Goal: Task Accomplishment & Management: Manage account settings

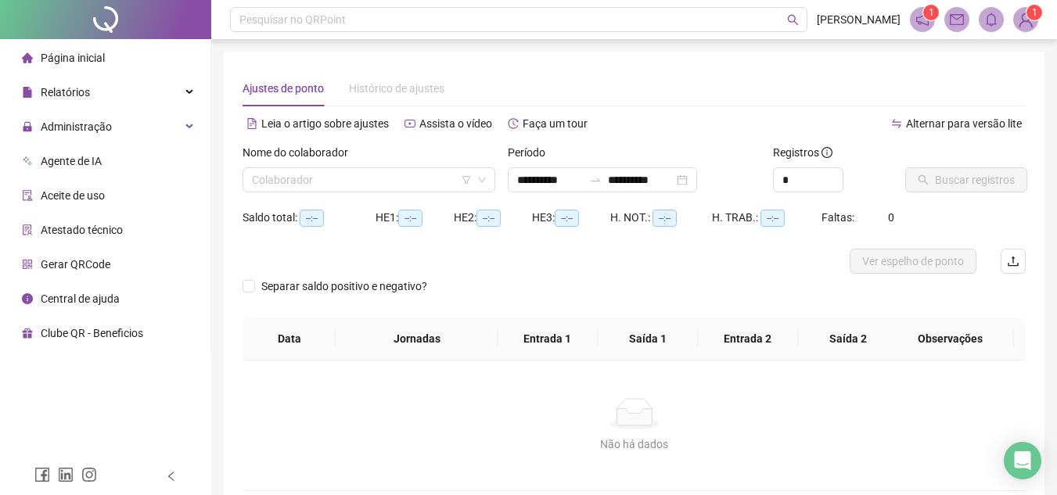
type input "**********"
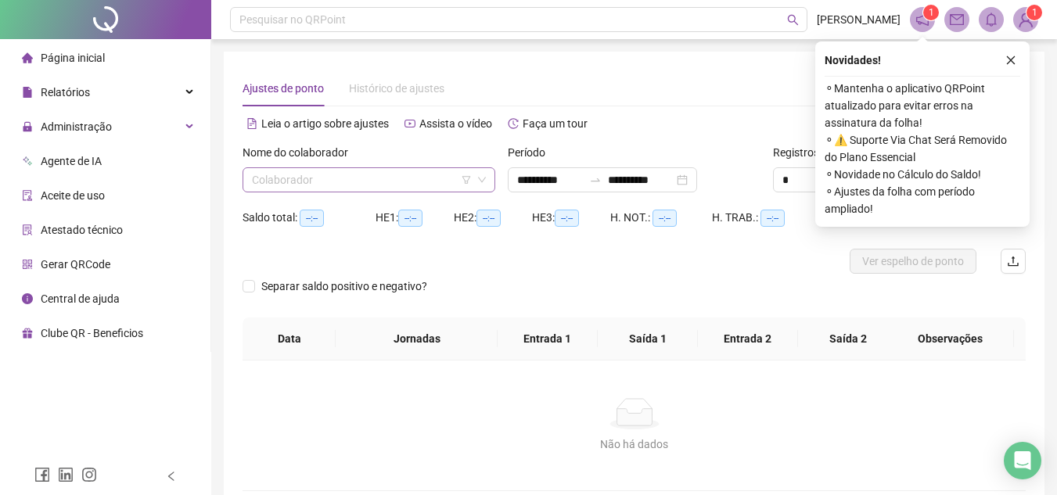
click at [341, 178] on input "search" at bounding box center [362, 179] width 220 height 23
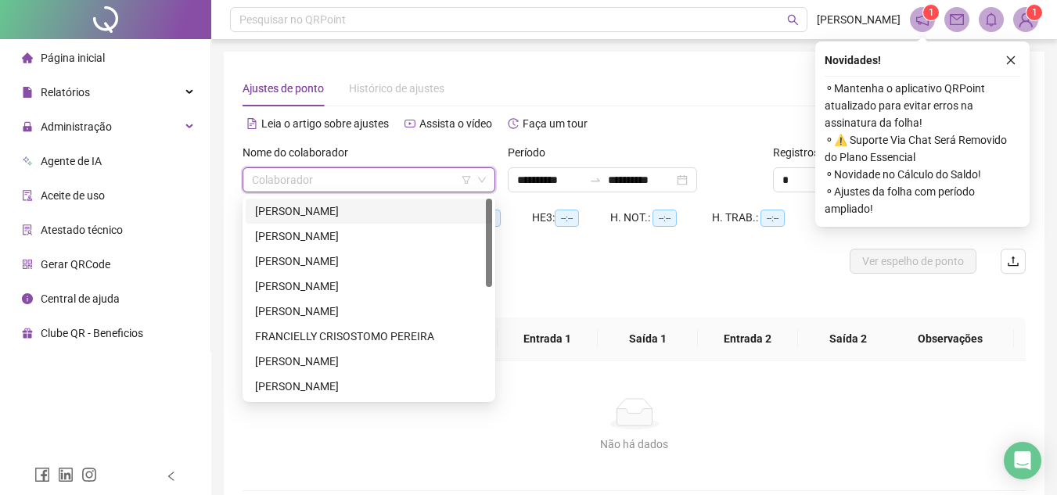
click at [318, 217] on div "[PERSON_NAME]" at bounding box center [369, 211] width 228 height 17
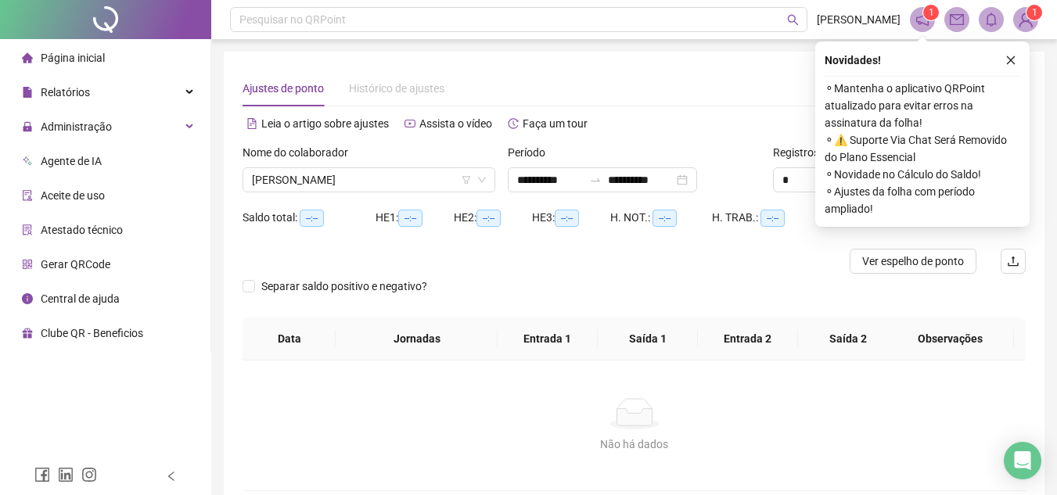
click at [1007, 339] on th "Observações" at bounding box center [949, 339] width 127 height 43
click at [88, 127] on span "Administração" at bounding box center [76, 126] width 71 height 13
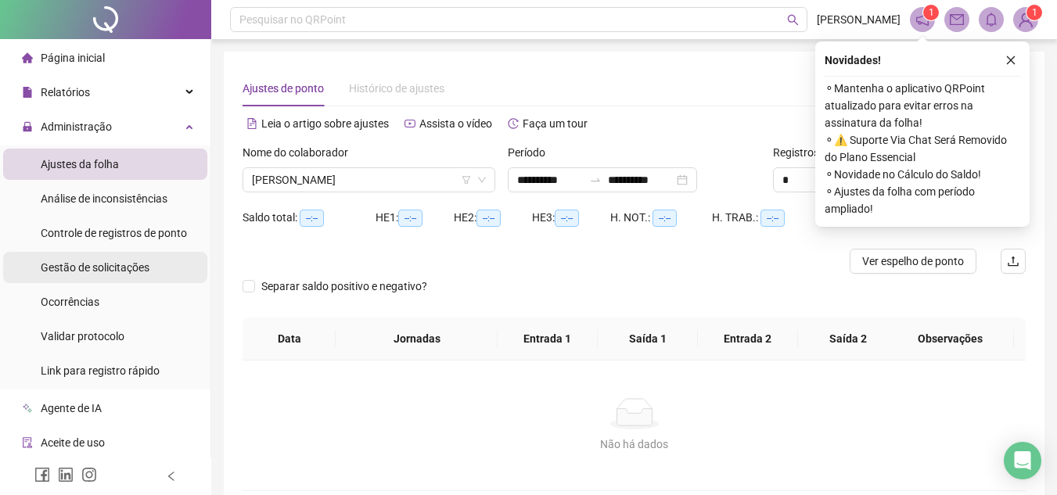
click at [117, 264] on span "Gestão de solicitações" at bounding box center [95, 267] width 109 height 13
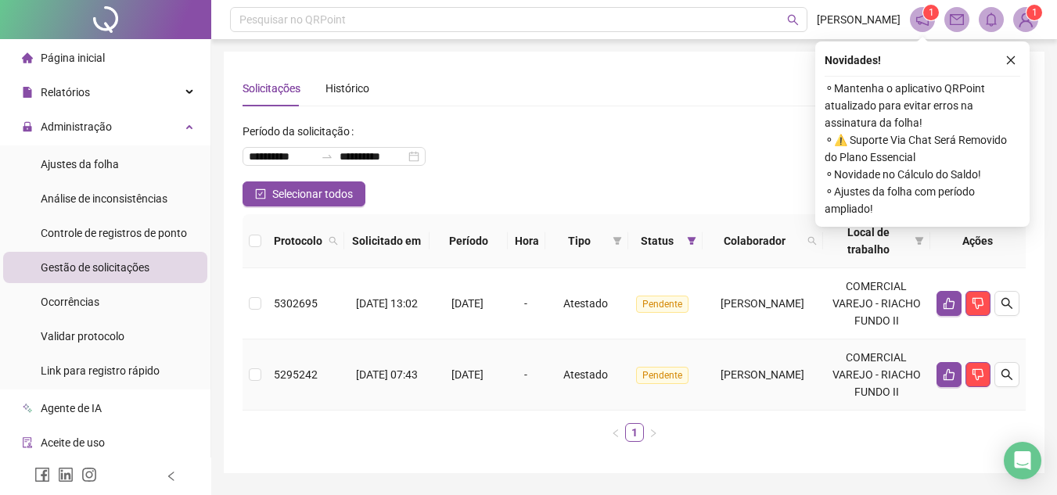
click at [754, 357] on td "[PERSON_NAME]" at bounding box center [762, 374] width 120 height 71
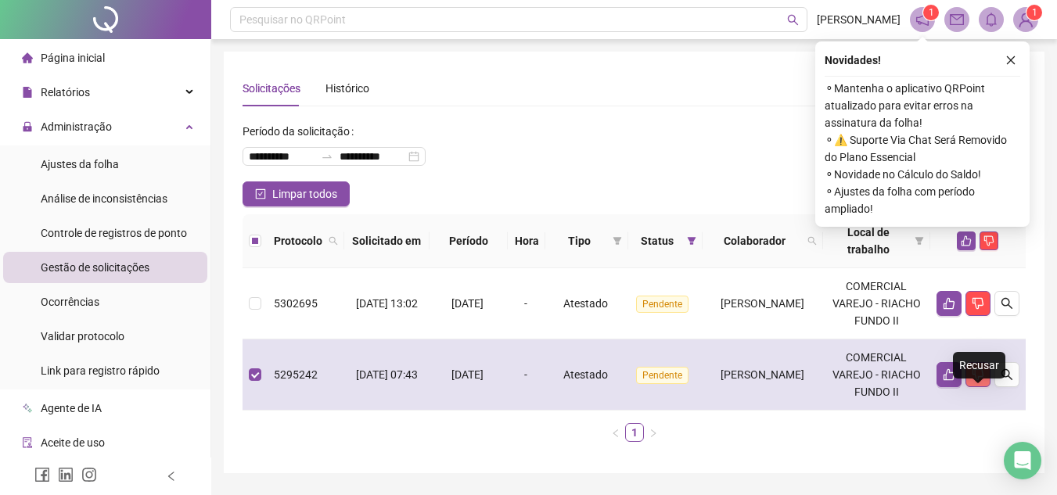
click at [977, 387] on button "button" at bounding box center [977, 374] width 25 height 25
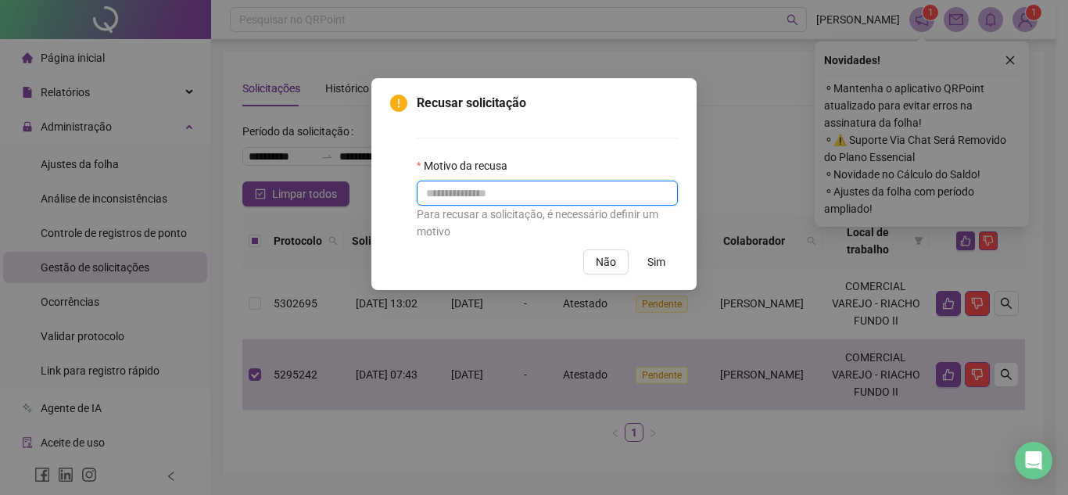
click at [507, 199] on input "text" at bounding box center [547, 193] width 261 height 25
click at [656, 264] on span "Sim" at bounding box center [657, 261] width 18 height 17
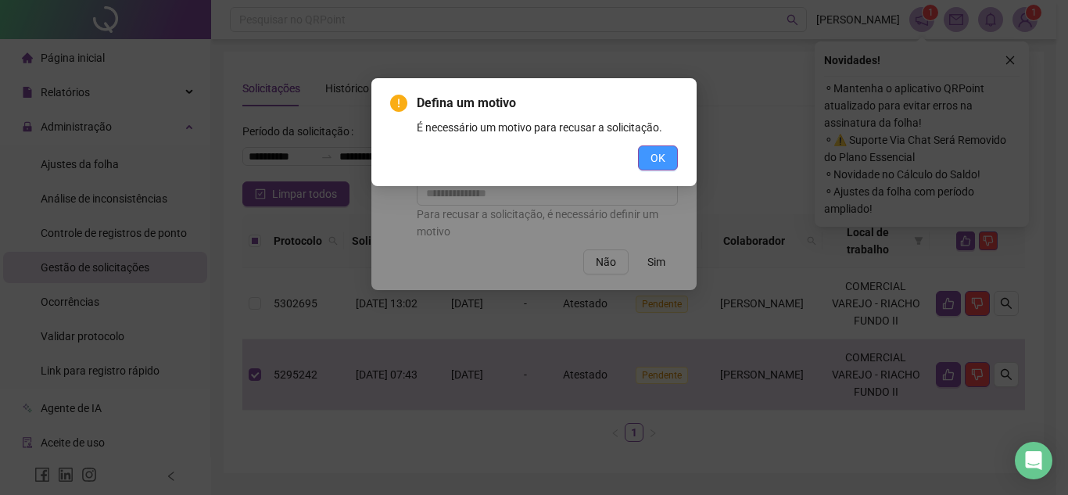
click at [669, 163] on button "OK" at bounding box center [658, 157] width 40 height 25
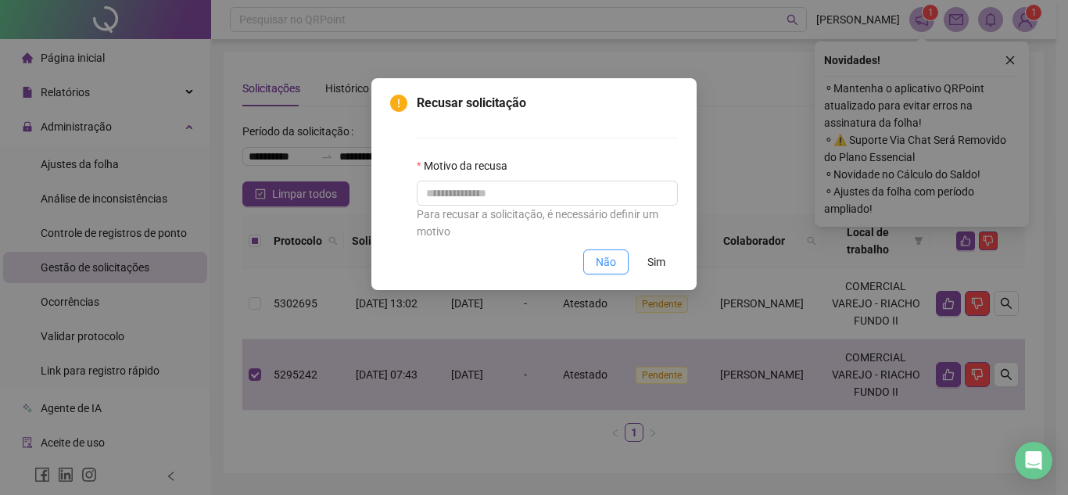
click at [605, 265] on span "Não" at bounding box center [606, 261] width 20 height 17
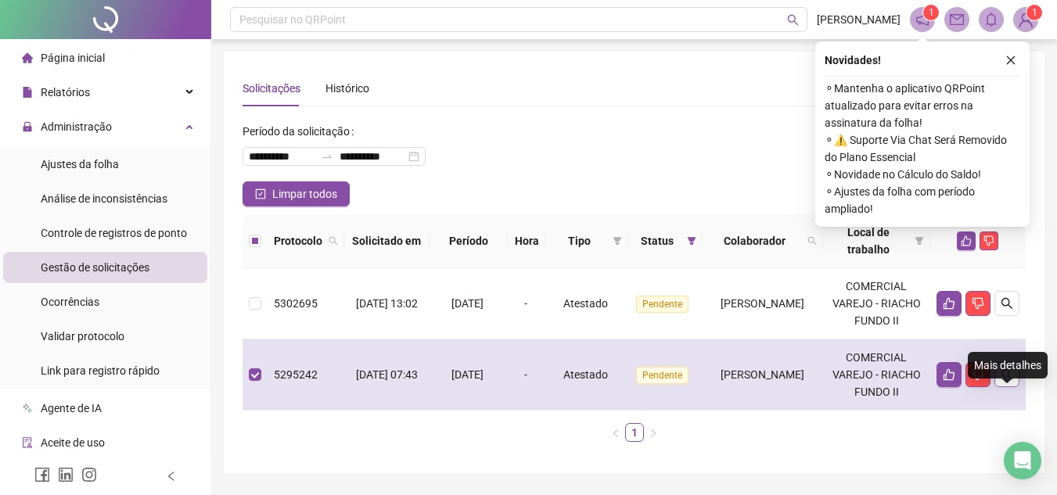
click at [1011, 381] on icon "search" at bounding box center [1006, 374] width 13 height 13
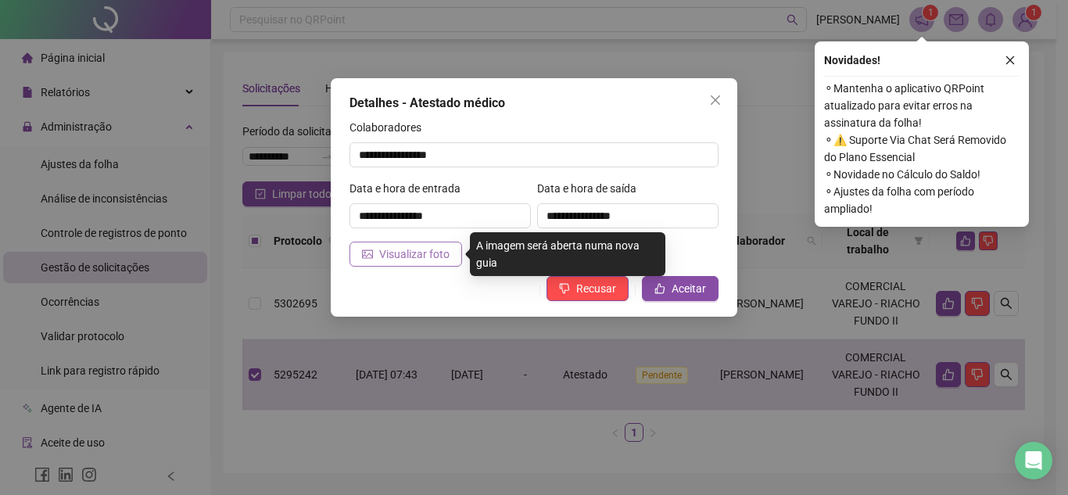
click at [418, 258] on span "Visualizar foto" at bounding box center [414, 254] width 70 height 17
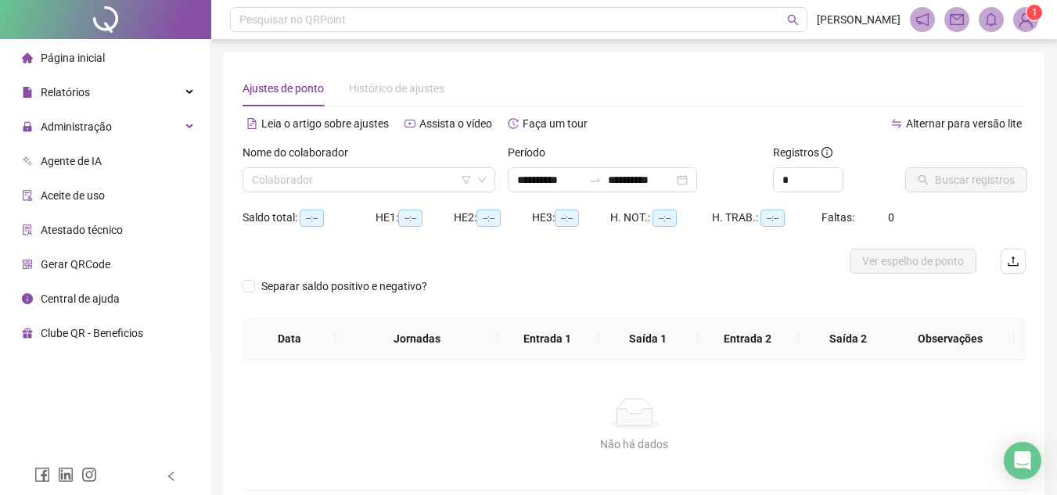
type input "**********"
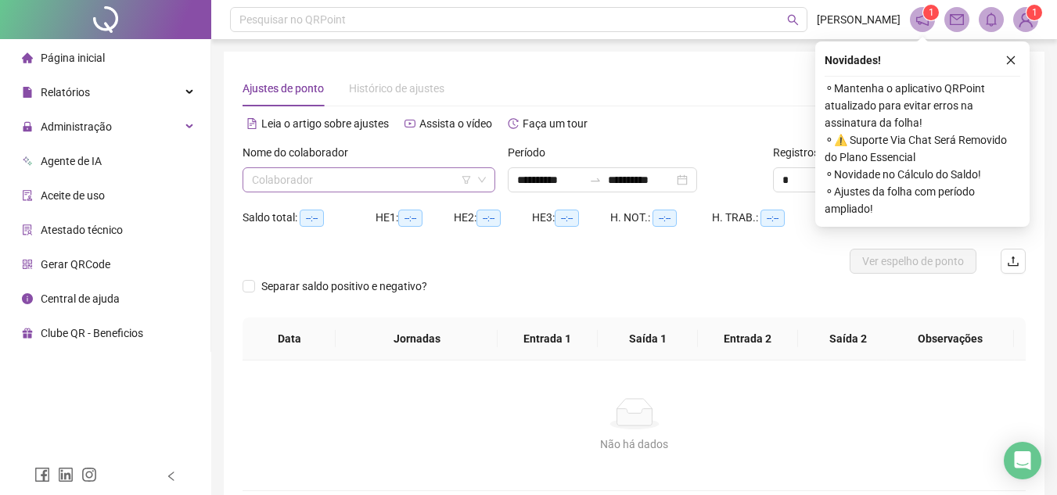
click at [311, 182] on input "search" at bounding box center [362, 179] width 220 height 23
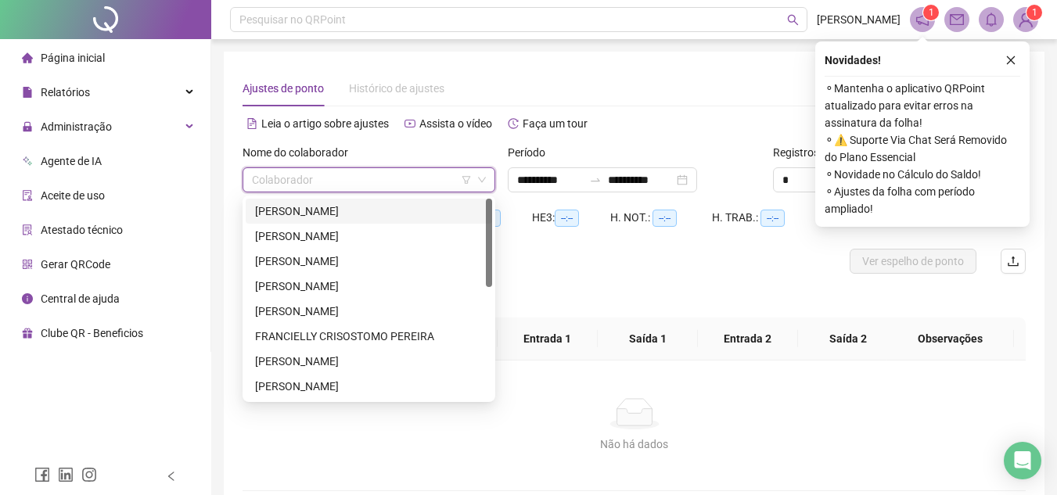
click at [311, 211] on div "[PERSON_NAME]" at bounding box center [369, 211] width 228 height 17
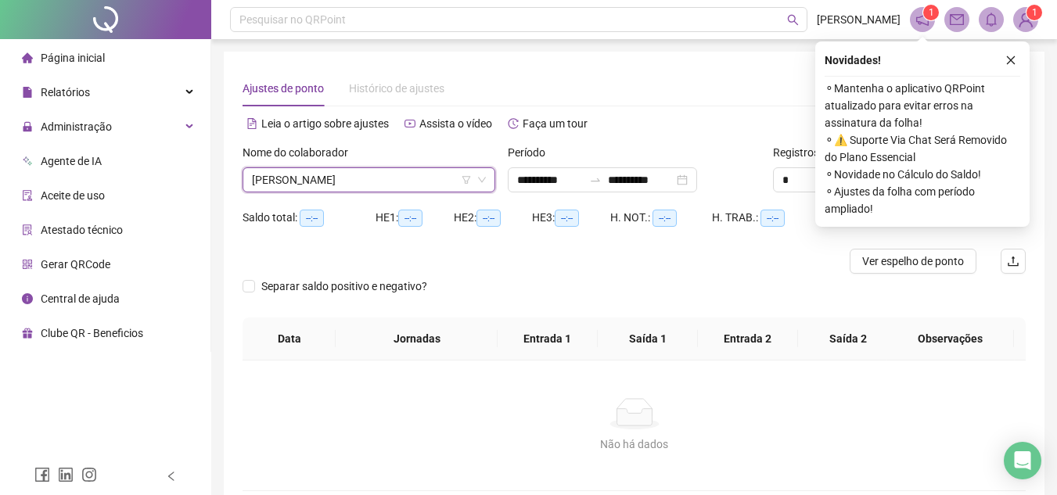
click at [723, 402] on div "Não há dados" at bounding box center [633, 413] width 745 height 31
click at [1011, 58] on icon "close" at bounding box center [1010, 60] width 11 height 11
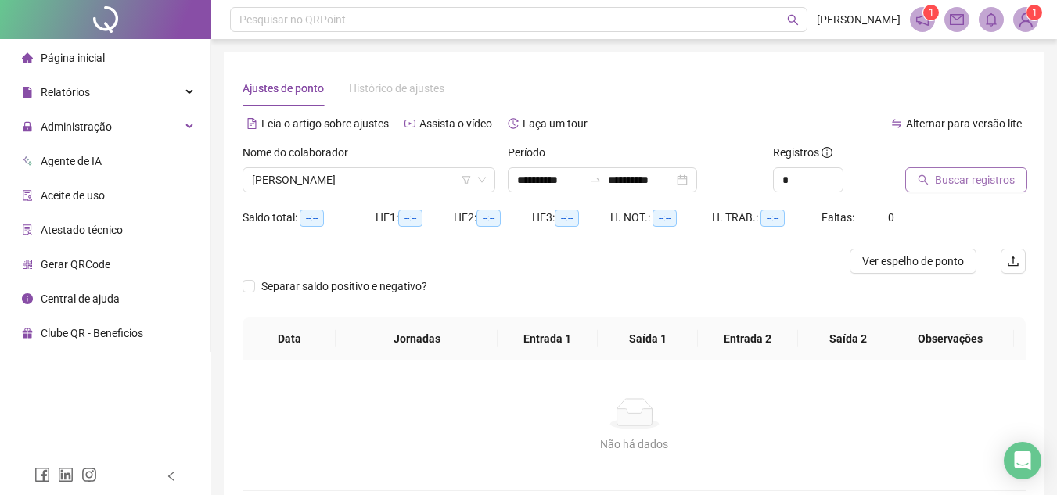
click at [979, 186] on span "Buscar registros" at bounding box center [975, 179] width 80 height 17
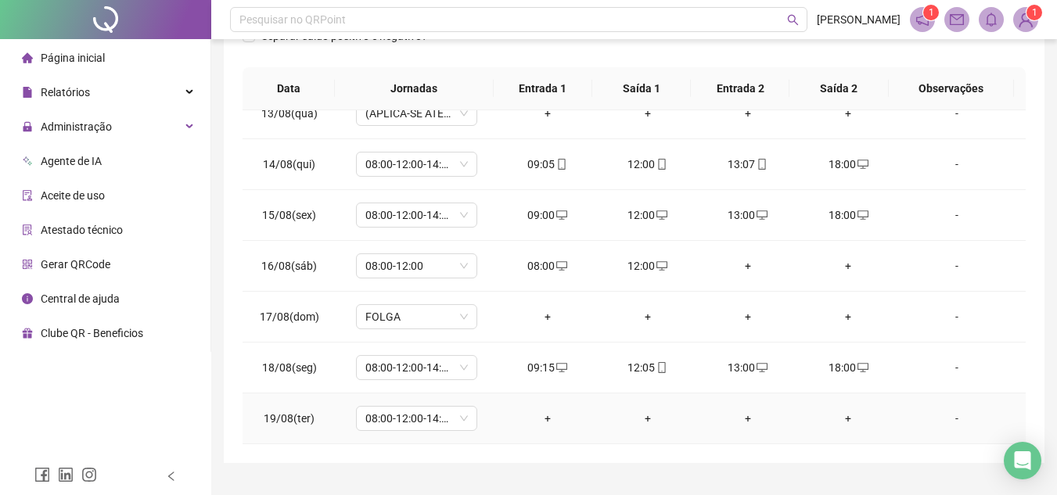
scroll to position [348, 0]
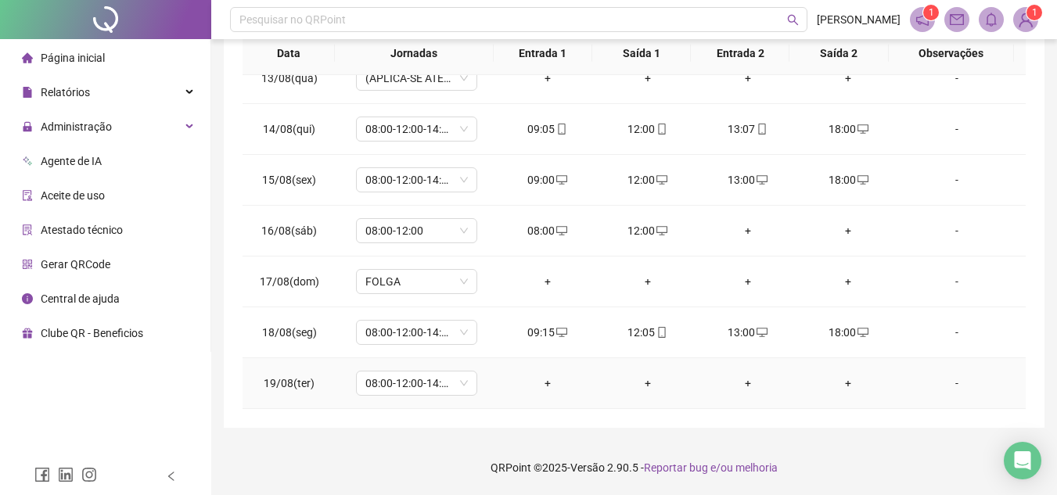
click at [546, 385] on div "+" at bounding box center [547, 383] width 75 height 17
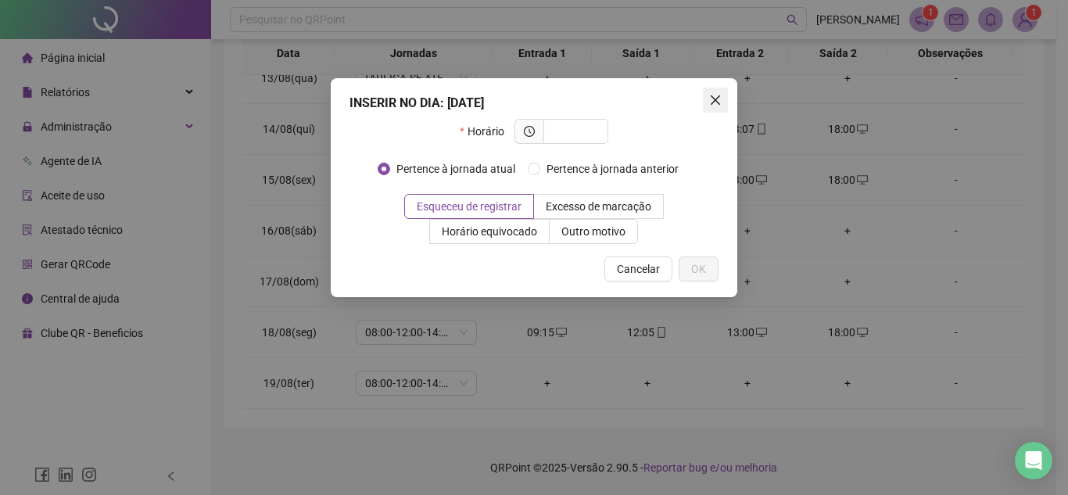
click at [713, 107] on button "Close" at bounding box center [715, 100] width 25 height 25
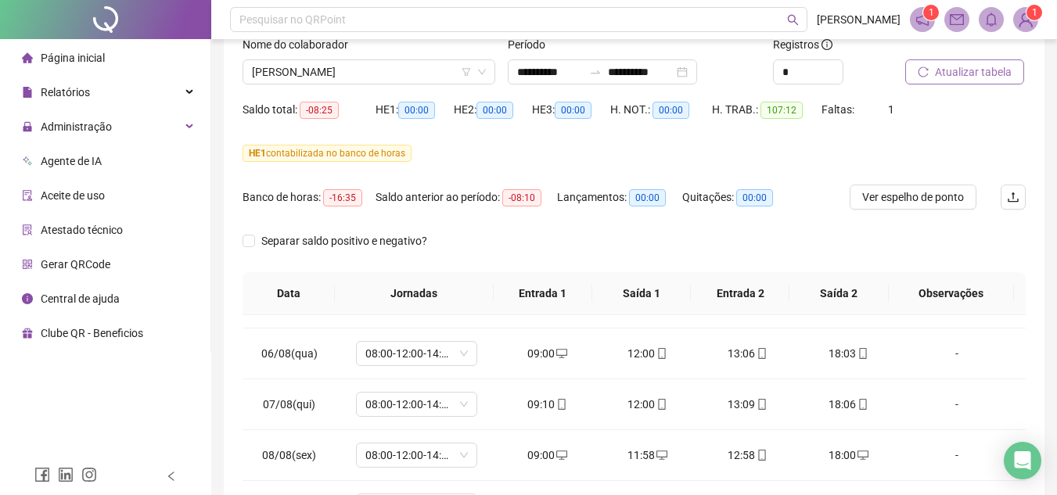
scroll to position [0, 0]
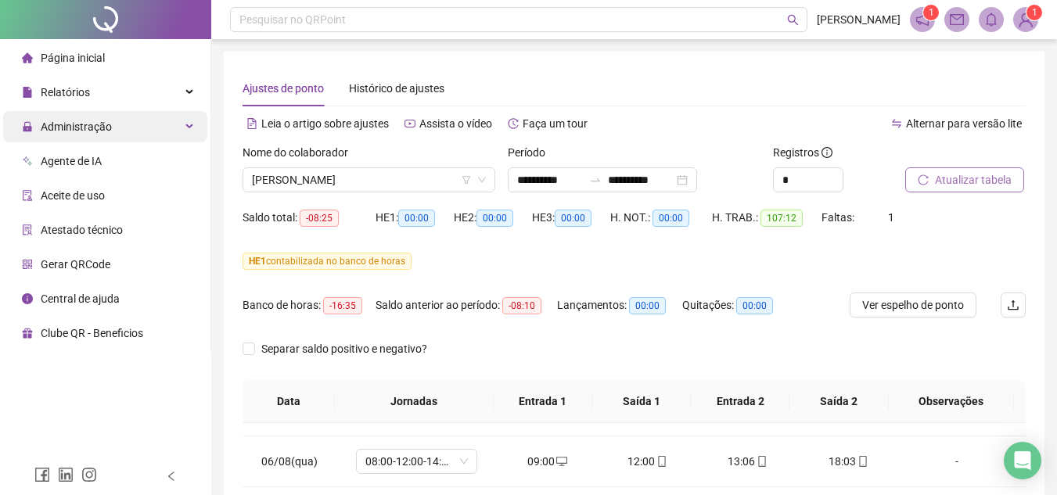
click at [74, 125] on span "Administração" at bounding box center [76, 126] width 71 height 13
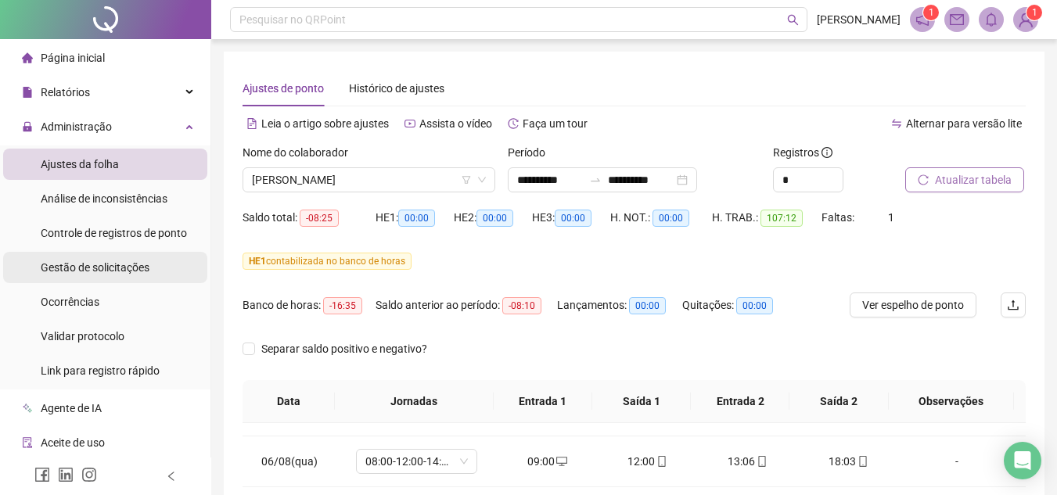
click at [99, 272] on span "Gestão de solicitações" at bounding box center [95, 267] width 109 height 13
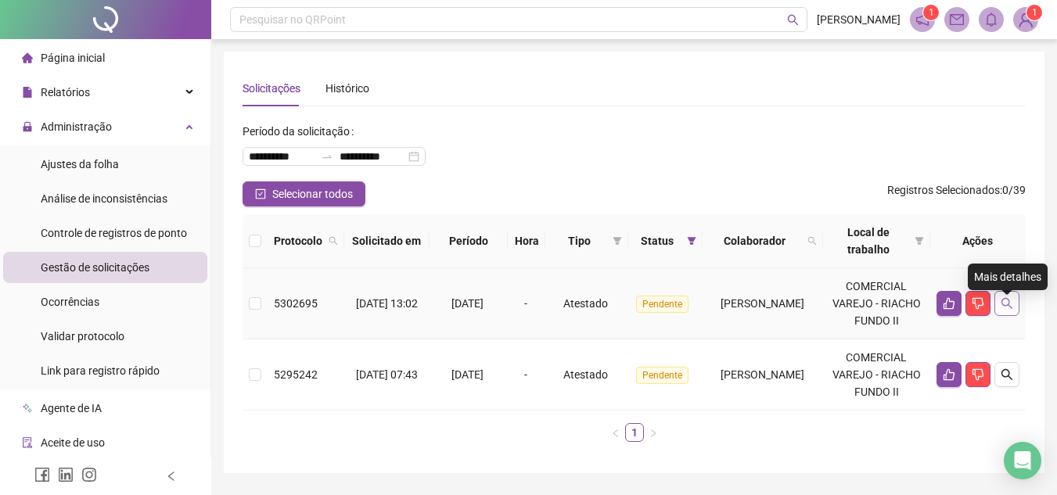
click at [1007, 309] on icon "search" at bounding box center [1006, 303] width 11 height 11
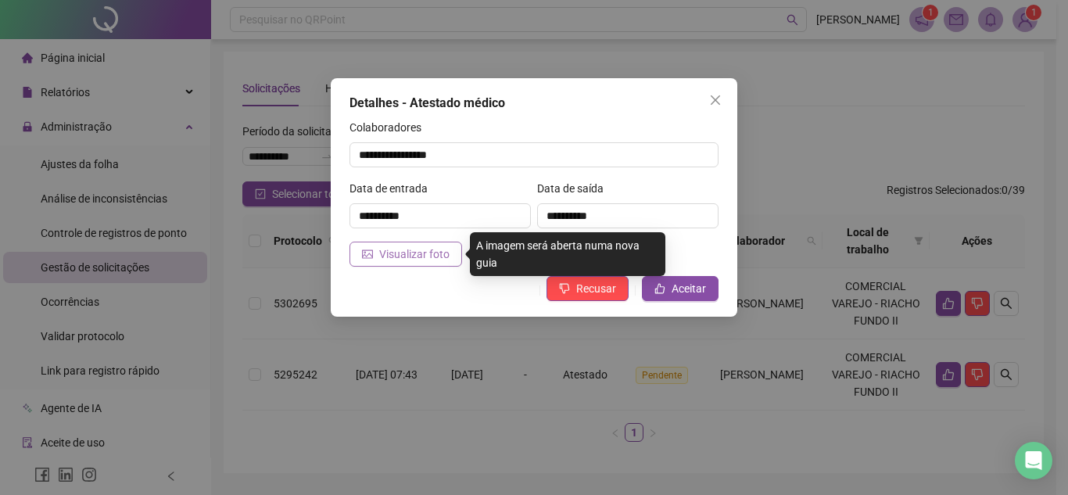
click at [430, 263] on button "Visualizar foto" at bounding box center [406, 254] width 113 height 25
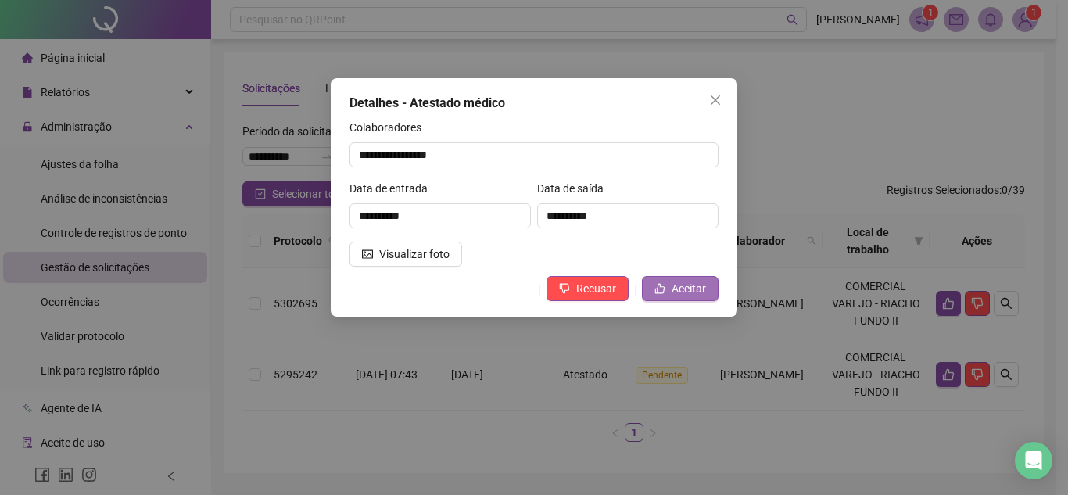
click at [684, 288] on span "Aceitar" at bounding box center [689, 288] width 34 height 17
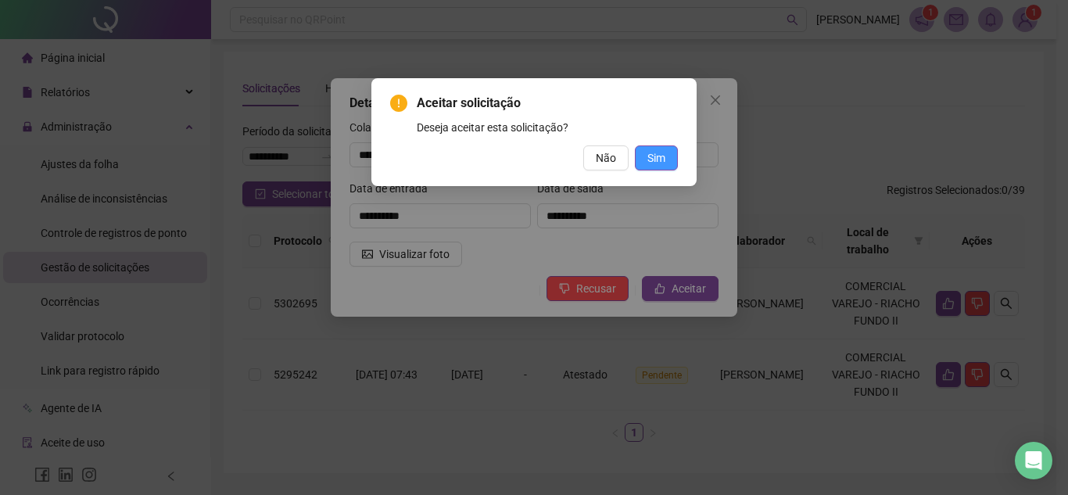
click at [654, 161] on span "Sim" at bounding box center [657, 157] width 18 height 17
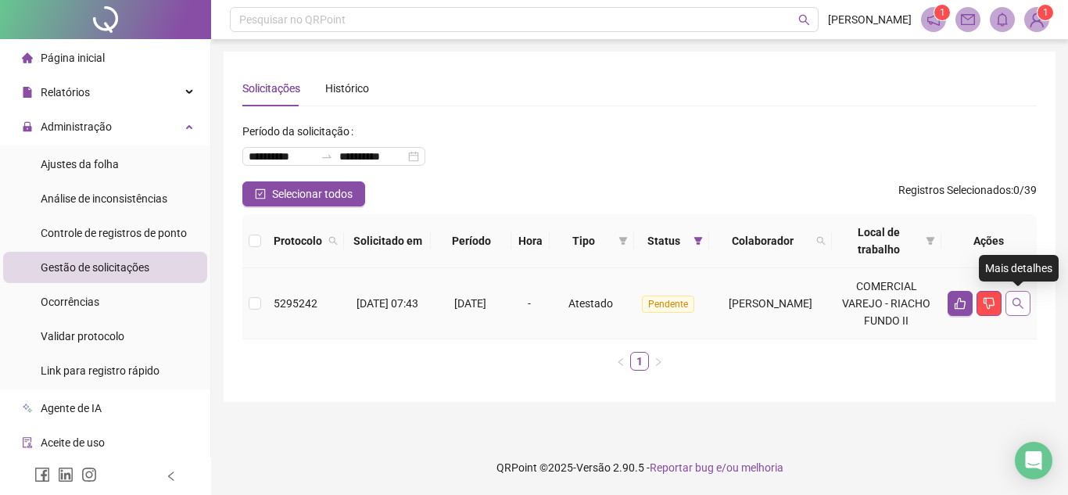
click at [1018, 301] on icon "search" at bounding box center [1018, 303] width 13 height 13
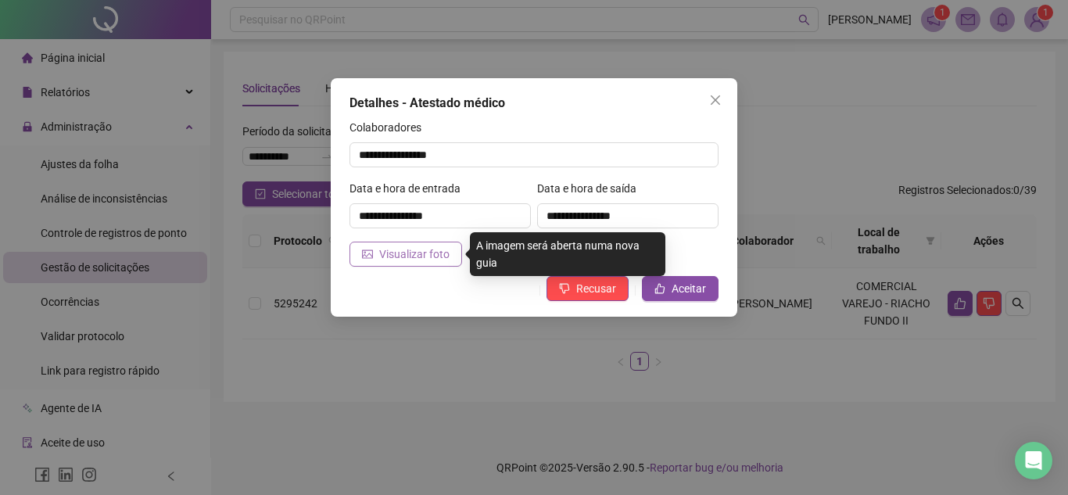
click at [413, 265] on button "Visualizar foto" at bounding box center [406, 254] width 113 height 25
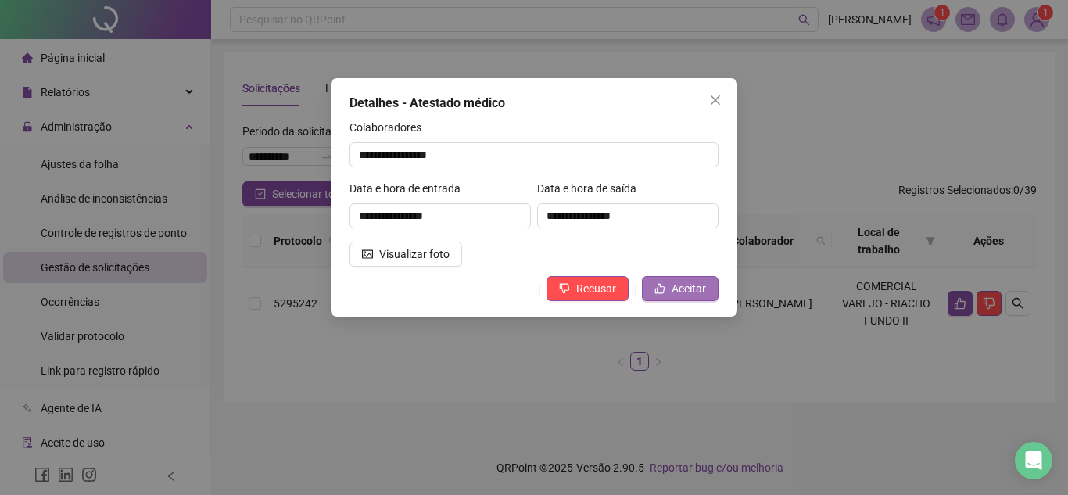
click at [682, 294] on span "Aceitar" at bounding box center [689, 288] width 34 height 17
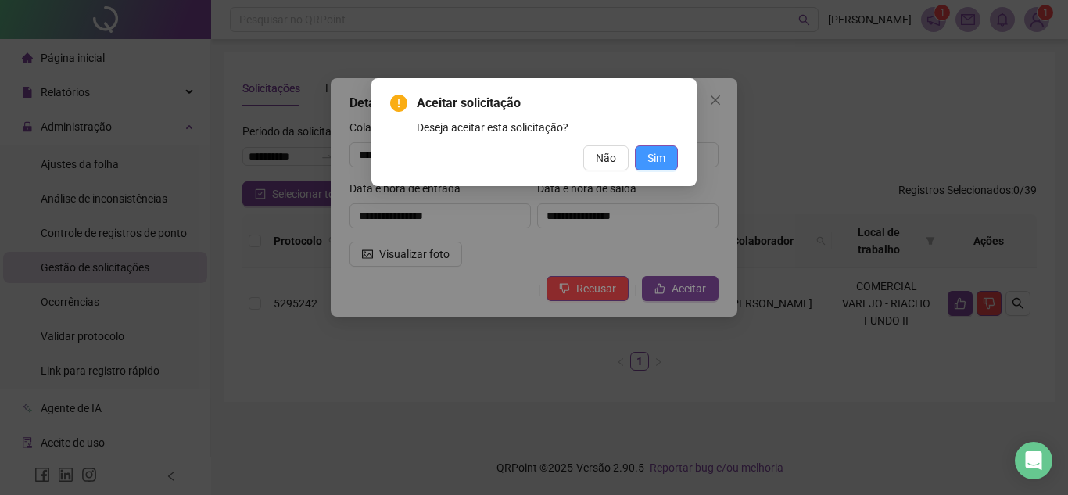
click at [656, 162] on span "Sim" at bounding box center [657, 157] width 18 height 17
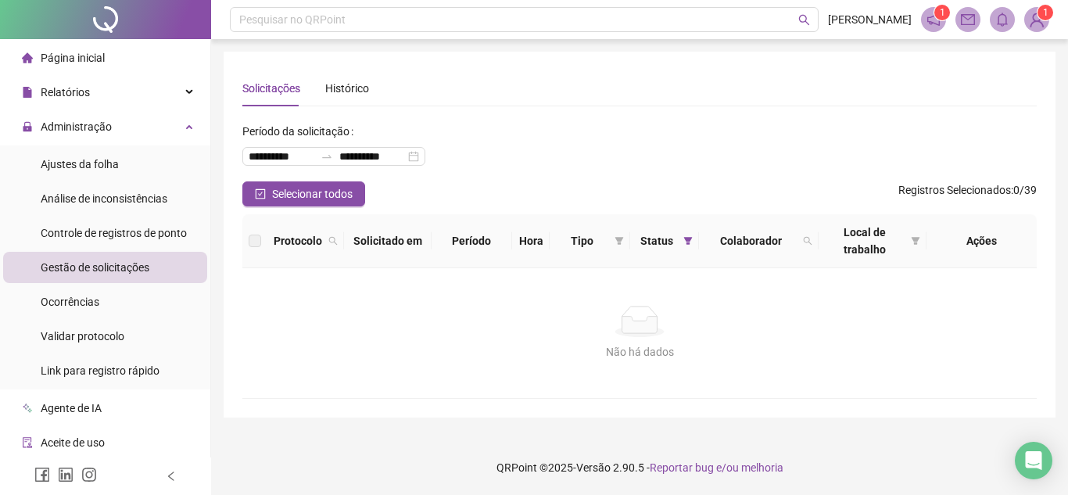
click at [101, 266] on span "Gestão de solicitações" at bounding box center [95, 267] width 109 height 13
click at [77, 166] on span "Ajustes da folha" at bounding box center [80, 164] width 78 height 13
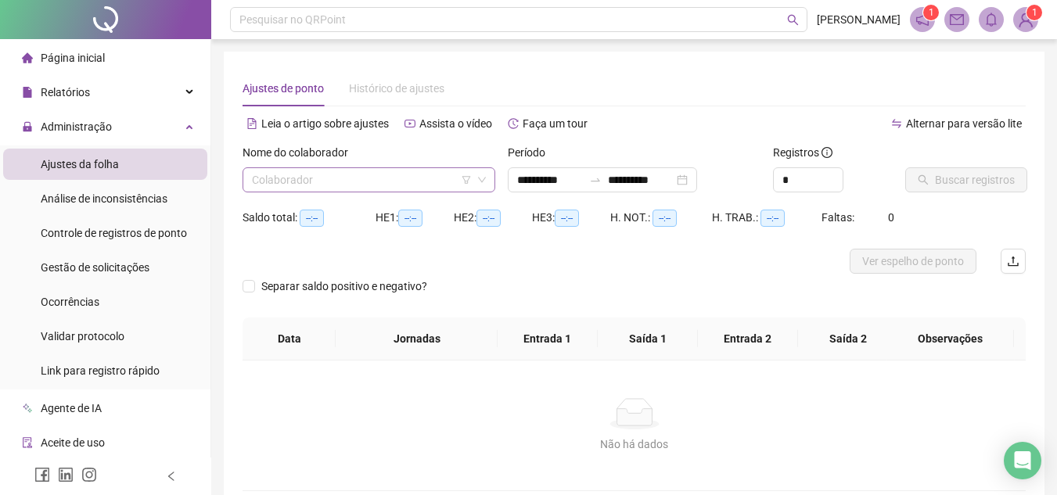
type input "**********"
click at [438, 172] on input "search" at bounding box center [362, 179] width 220 height 23
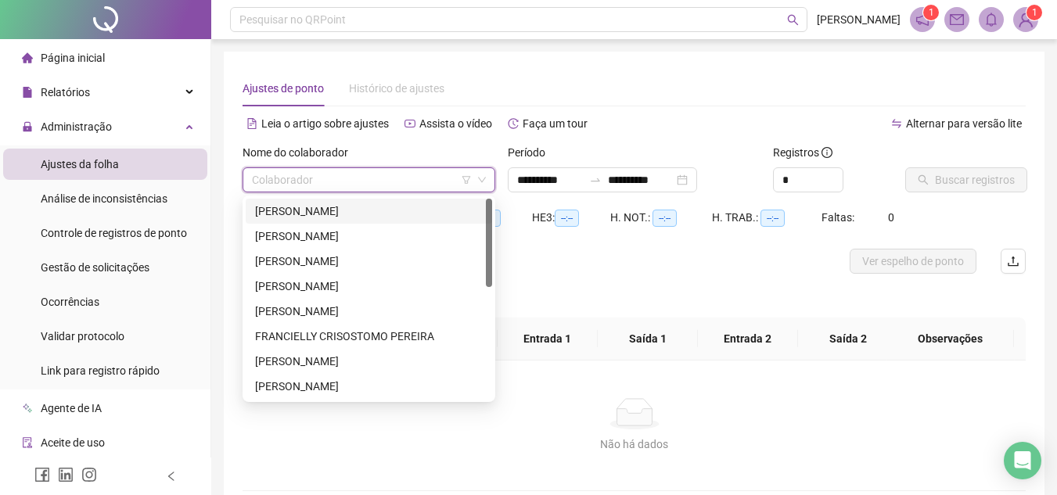
click at [380, 206] on div "[PERSON_NAME]" at bounding box center [369, 211] width 228 height 17
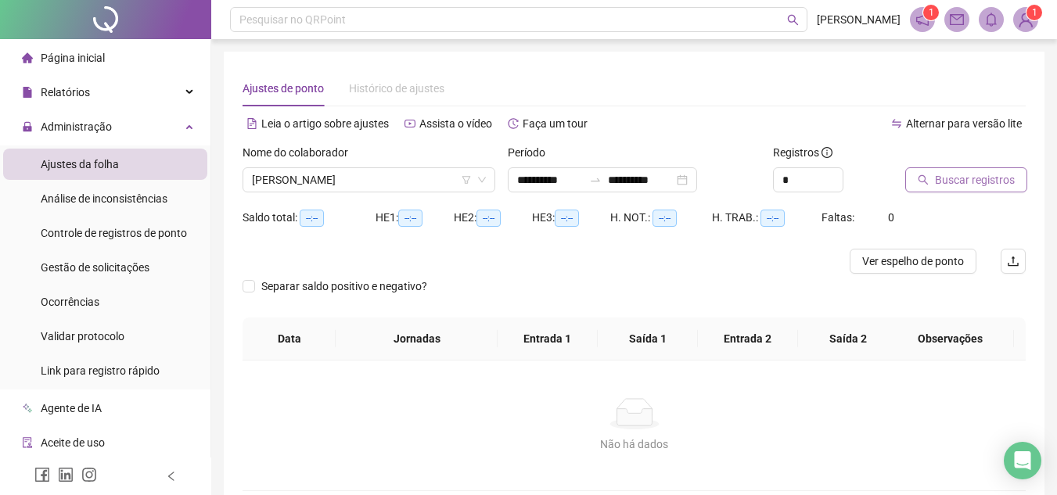
click at [954, 182] on span "Buscar registros" at bounding box center [975, 179] width 80 height 17
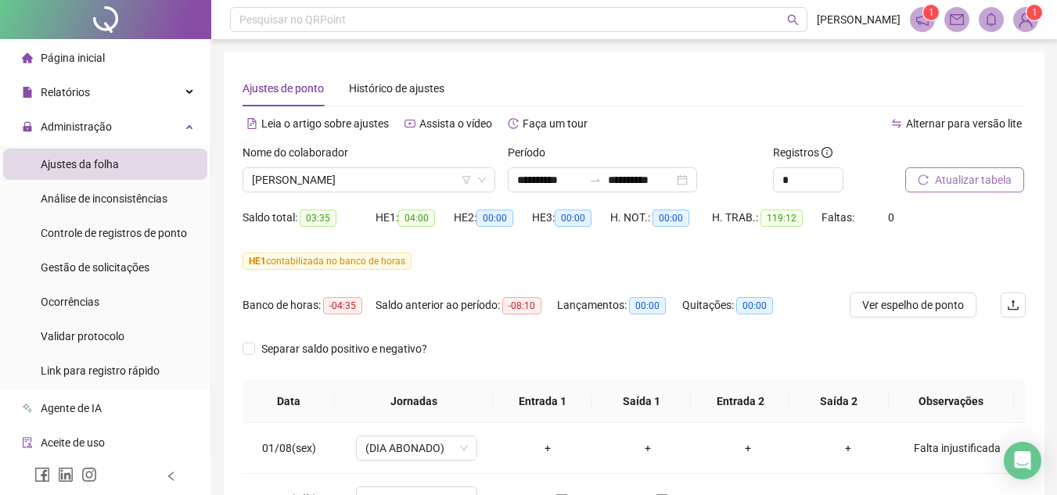
click at [964, 185] on span "Atualizar tabela" at bounding box center [973, 179] width 77 height 17
click at [954, 171] on button "Atualizar tabela" at bounding box center [964, 179] width 119 height 25
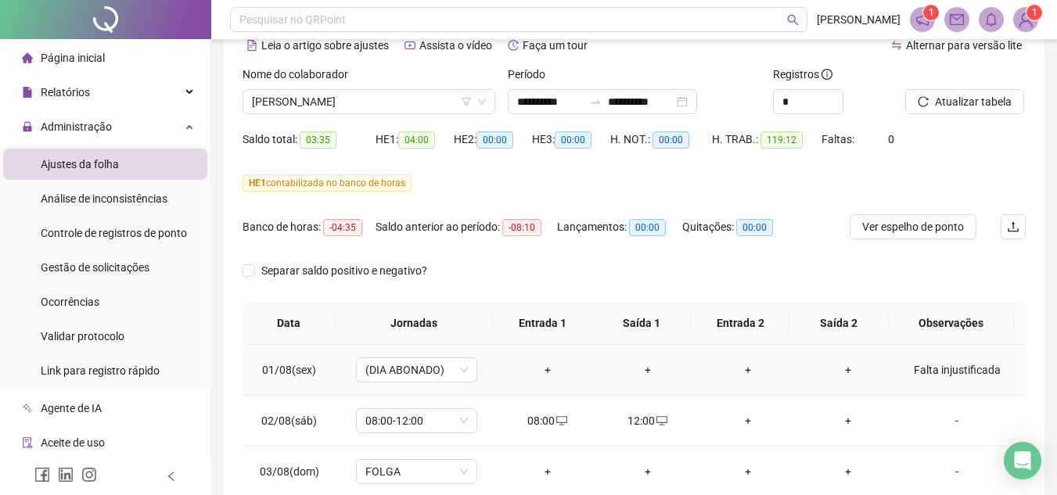
click at [921, 370] on div "Falta injustificada" at bounding box center [956, 369] width 92 height 17
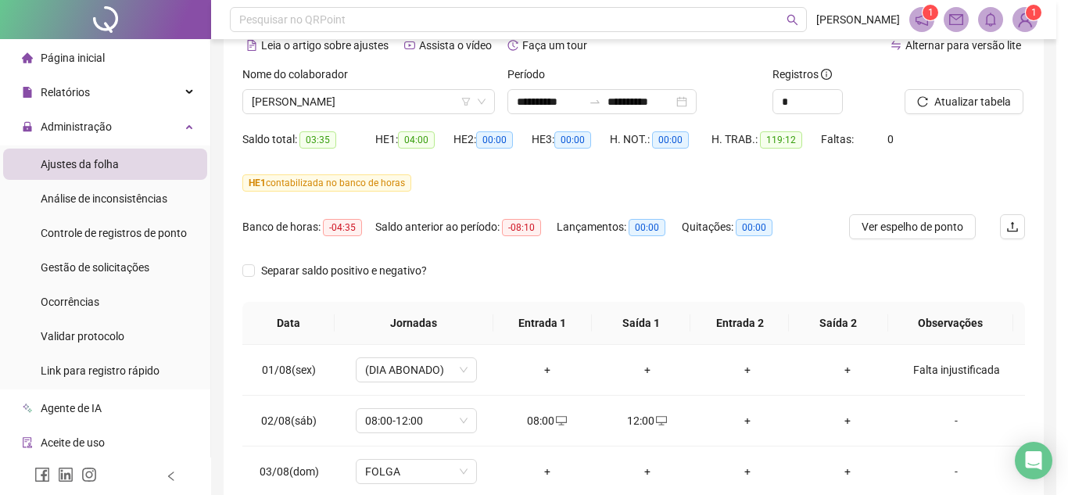
type textarea "**********"
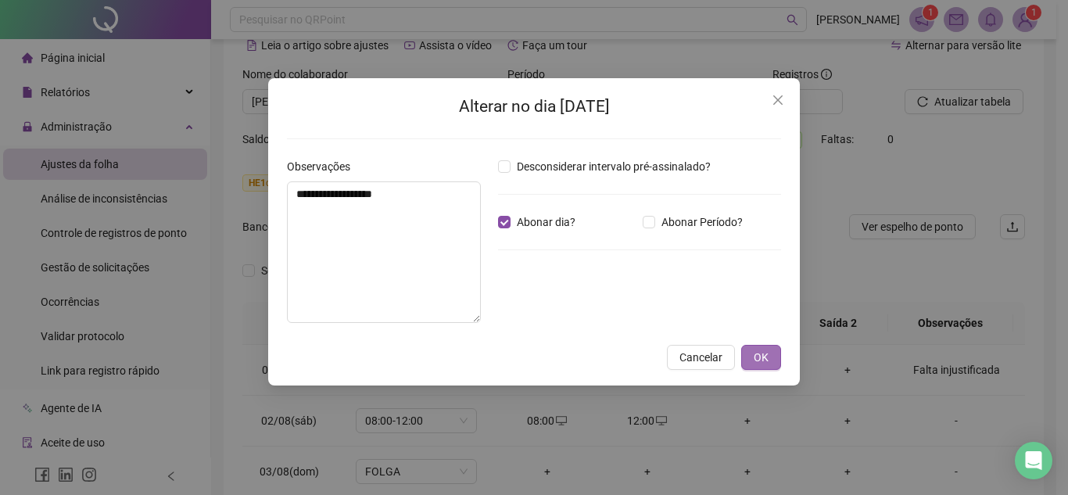
click at [760, 362] on span "OK" at bounding box center [761, 357] width 15 height 17
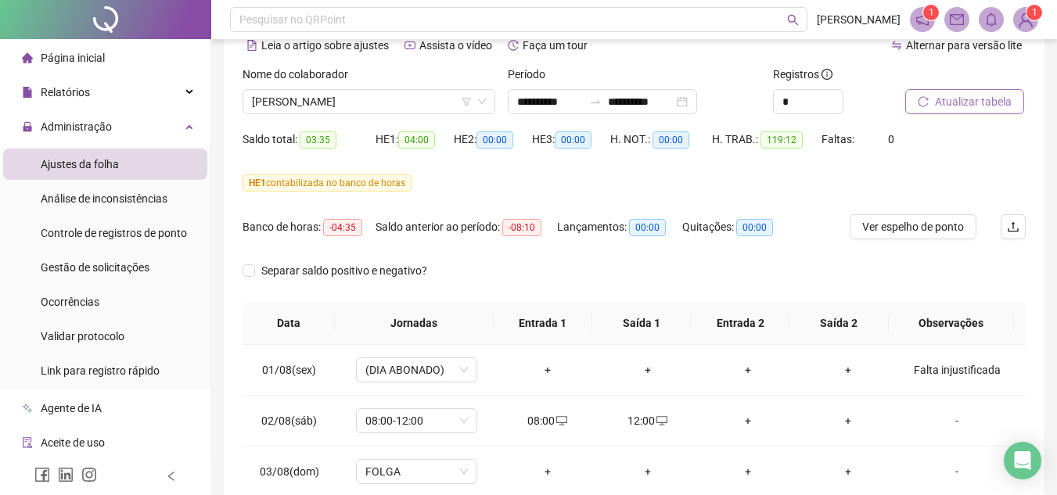
click at [949, 102] on span "Atualizar tabela" at bounding box center [973, 101] width 77 height 17
click at [384, 102] on span "[PERSON_NAME]" at bounding box center [369, 101] width 234 height 23
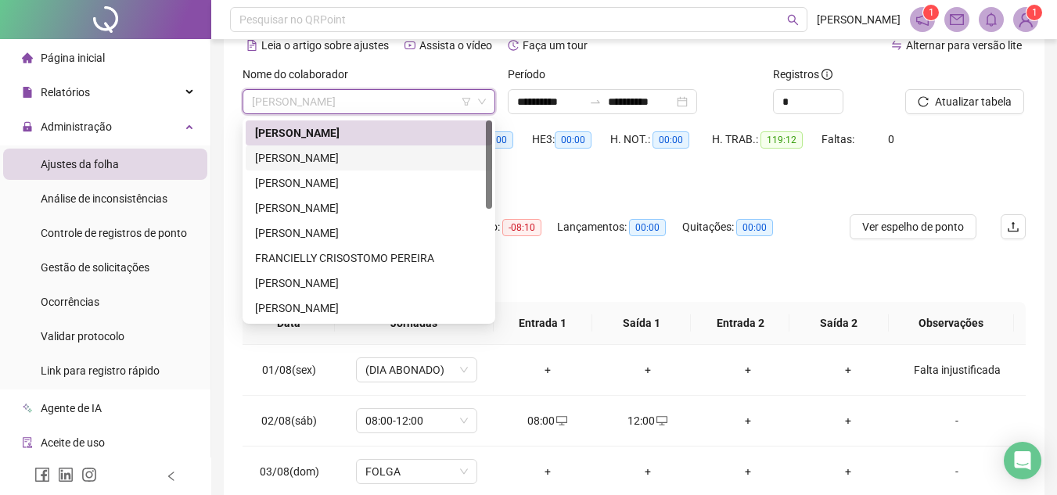
drag, startPoint x: 357, startPoint y: 156, endPoint x: 648, endPoint y: 137, distance: 291.6
click at [358, 157] on div "[PERSON_NAME]" at bounding box center [369, 157] width 228 height 17
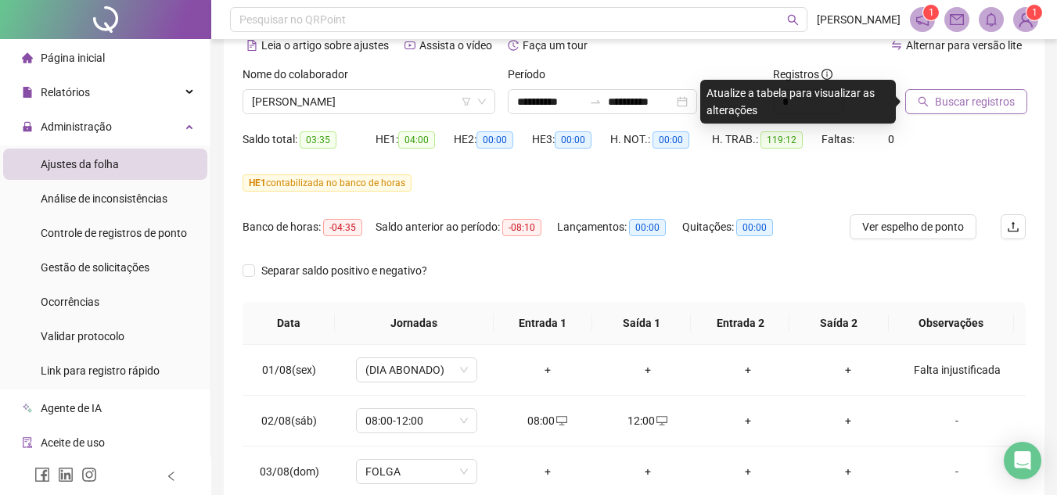
click at [941, 101] on span "Buscar registros" at bounding box center [975, 101] width 80 height 17
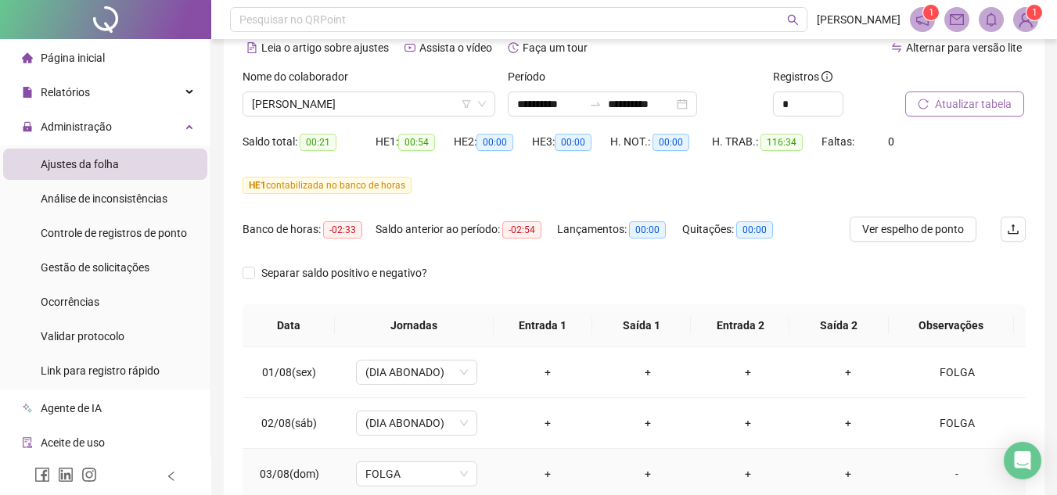
scroll to position [35, 0]
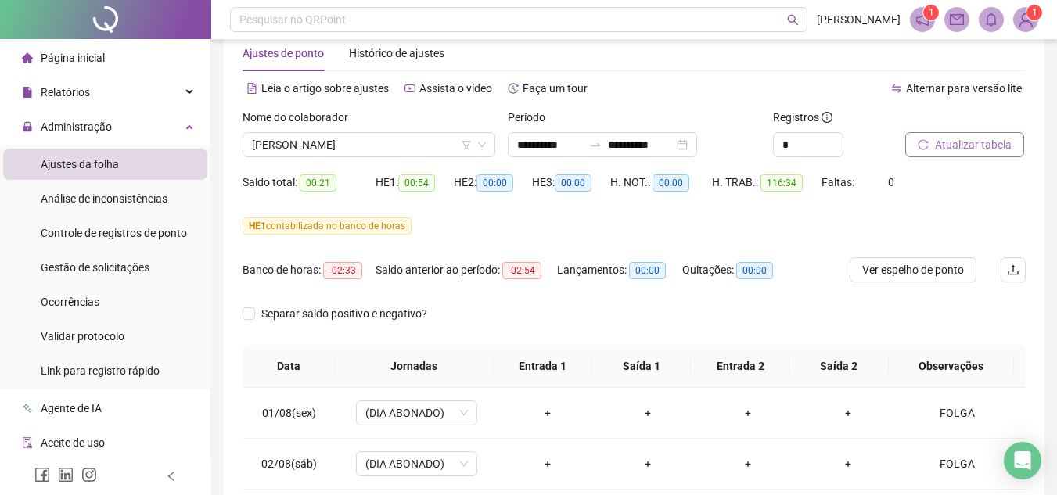
click at [975, 140] on span "Atualizar tabela" at bounding box center [973, 144] width 77 height 17
click at [397, 149] on span "[PERSON_NAME]" at bounding box center [369, 144] width 234 height 23
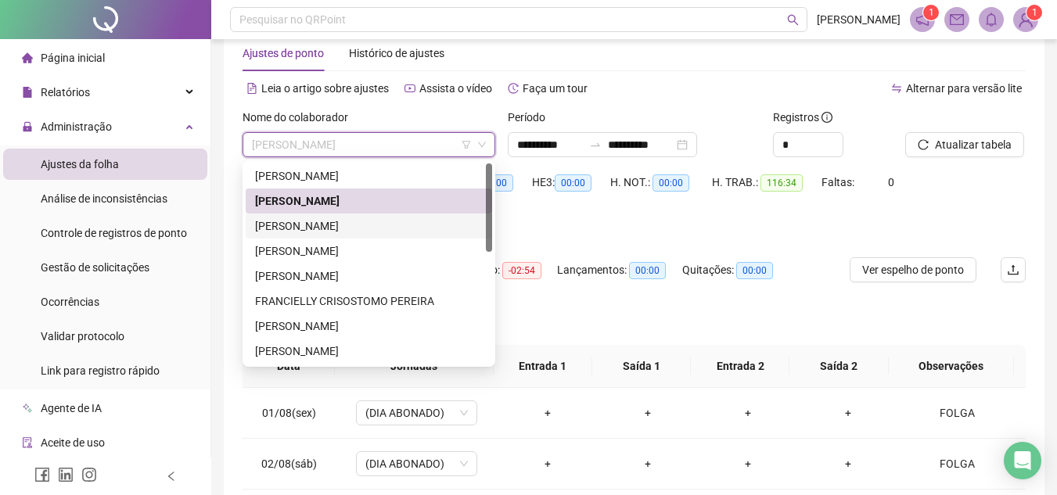
click at [348, 222] on div "[PERSON_NAME]" at bounding box center [369, 225] width 228 height 17
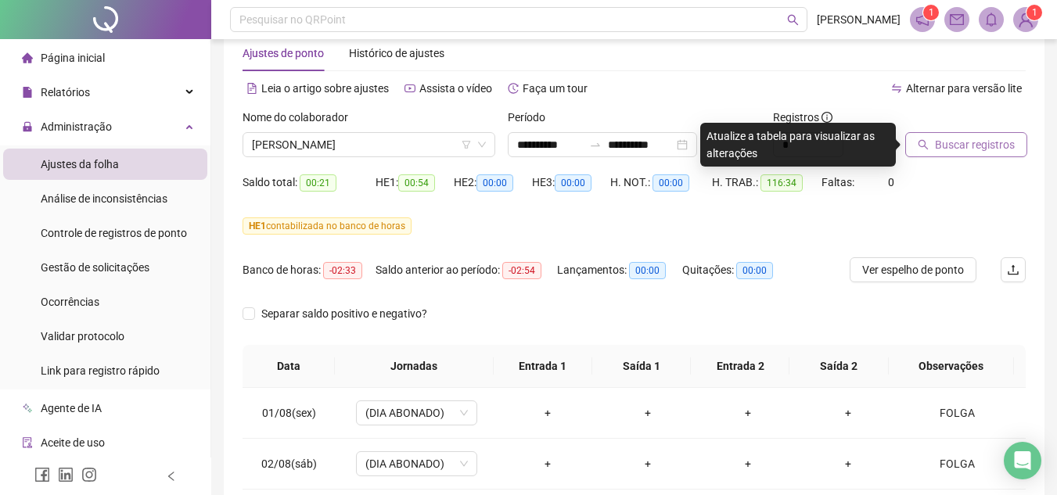
click at [980, 140] on span "Buscar registros" at bounding box center [975, 144] width 80 height 17
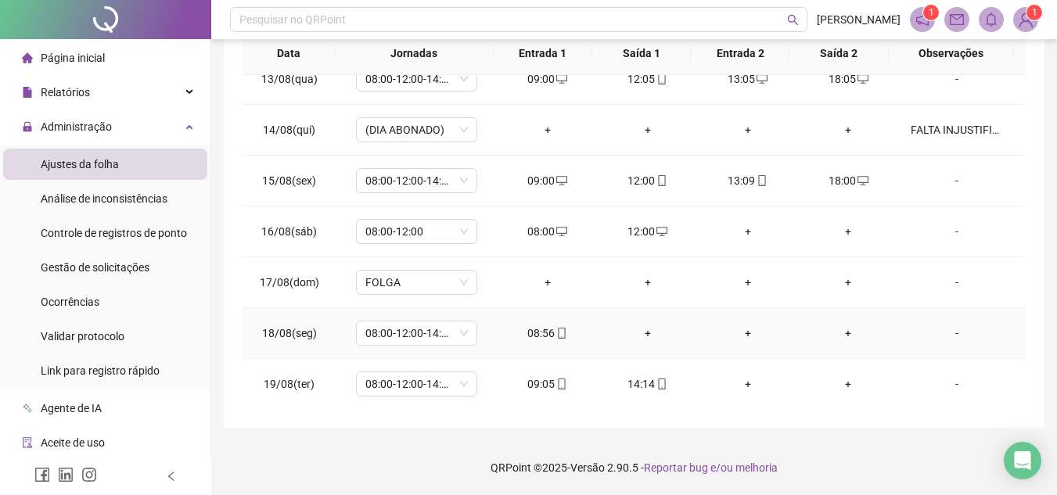
scroll to position [632, 0]
click at [637, 332] on div "+" at bounding box center [647, 332] width 75 height 17
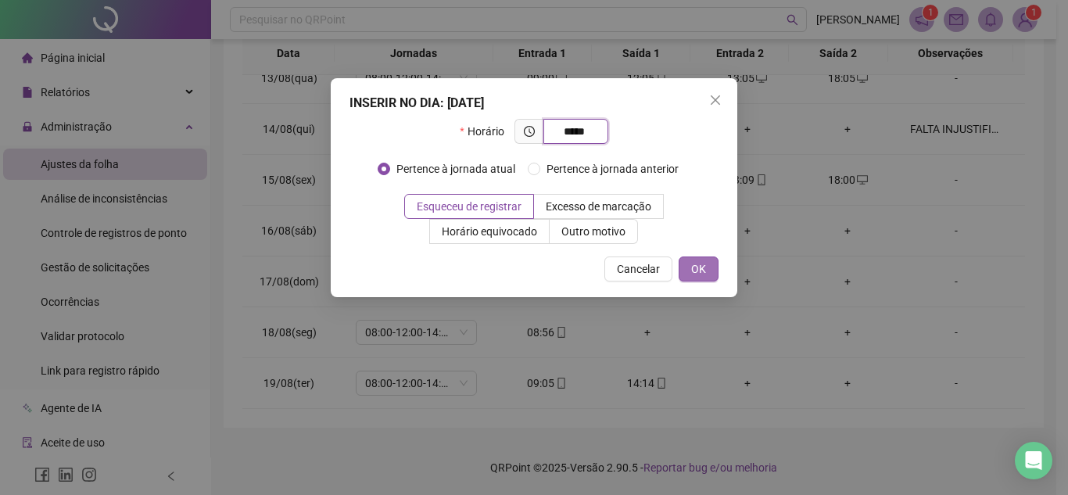
type input "*****"
click at [695, 270] on span "OK" at bounding box center [698, 268] width 15 height 17
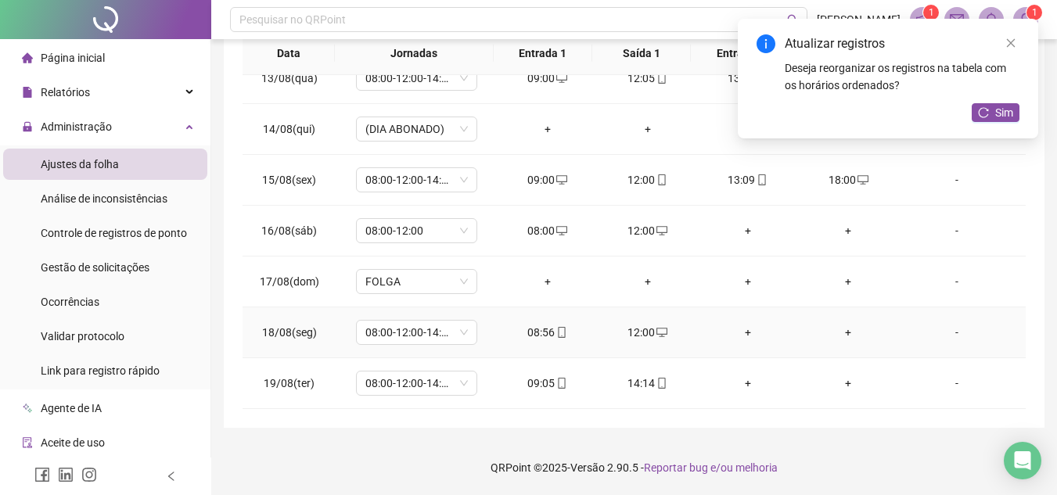
click at [741, 340] on div "+" at bounding box center [747, 332] width 75 height 17
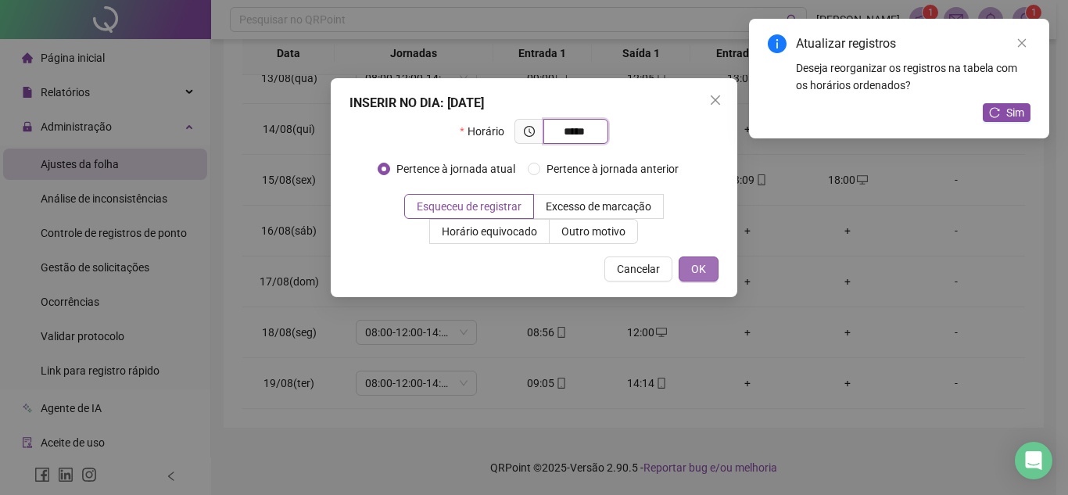
type input "*****"
click at [704, 273] on span "OK" at bounding box center [698, 268] width 15 height 17
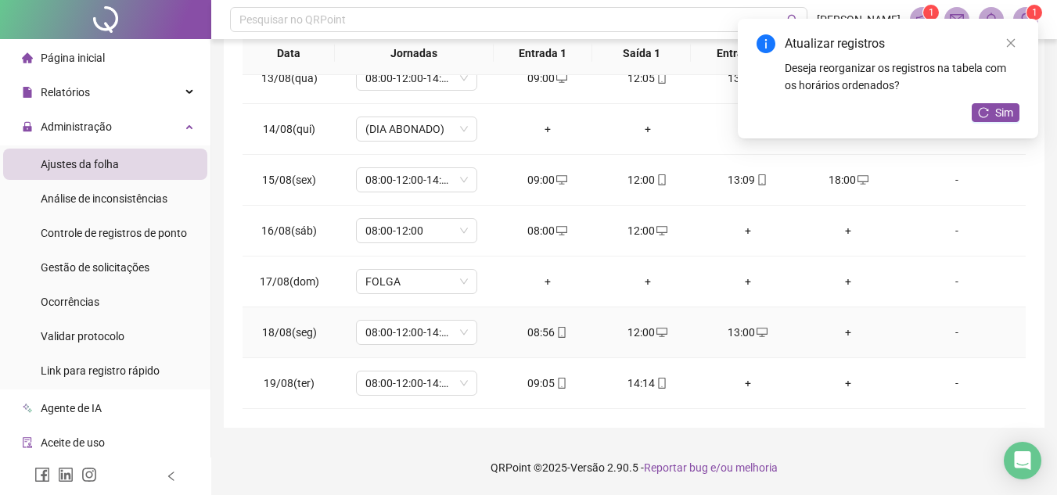
click at [838, 334] on div "+" at bounding box center [847, 332] width 75 height 17
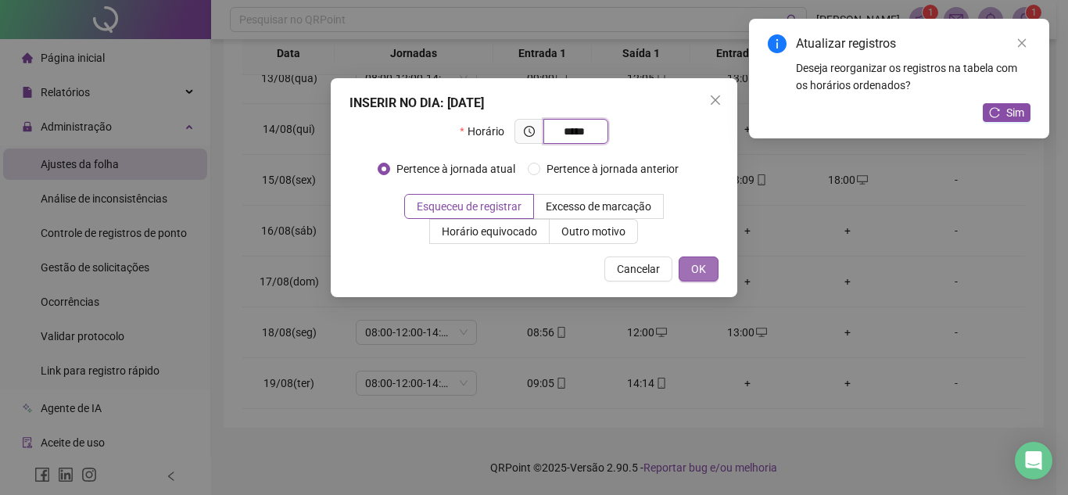
type input "*****"
click at [705, 268] on span "OK" at bounding box center [698, 268] width 15 height 17
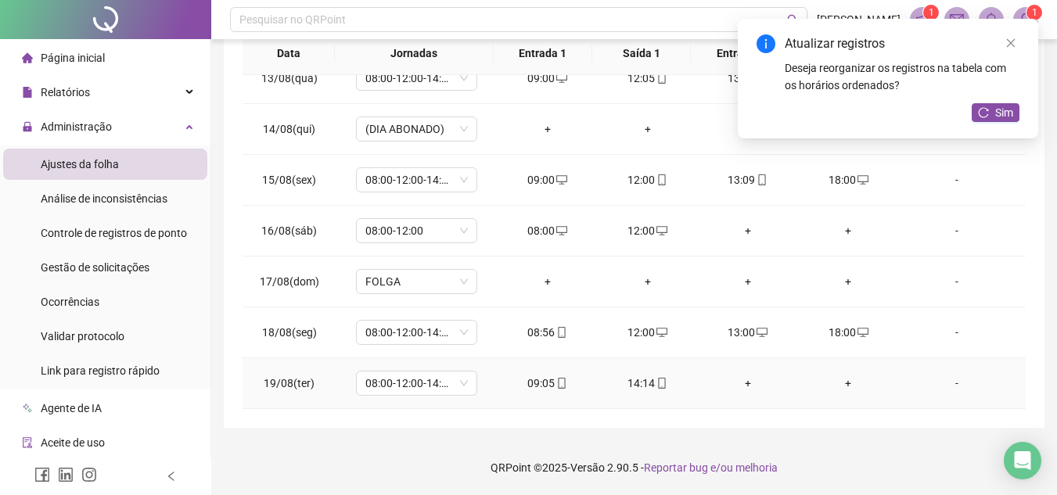
click at [741, 382] on div "+" at bounding box center [747, 383] width 75 height 17
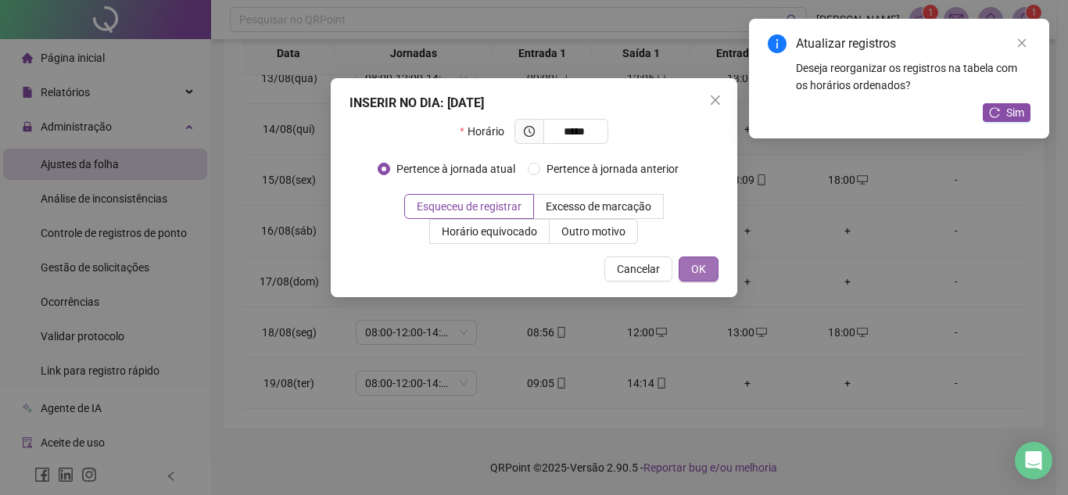
type input "*****"
click at [700, 275] on span "OK" at bounding box center [698, 268] width 15 height 17
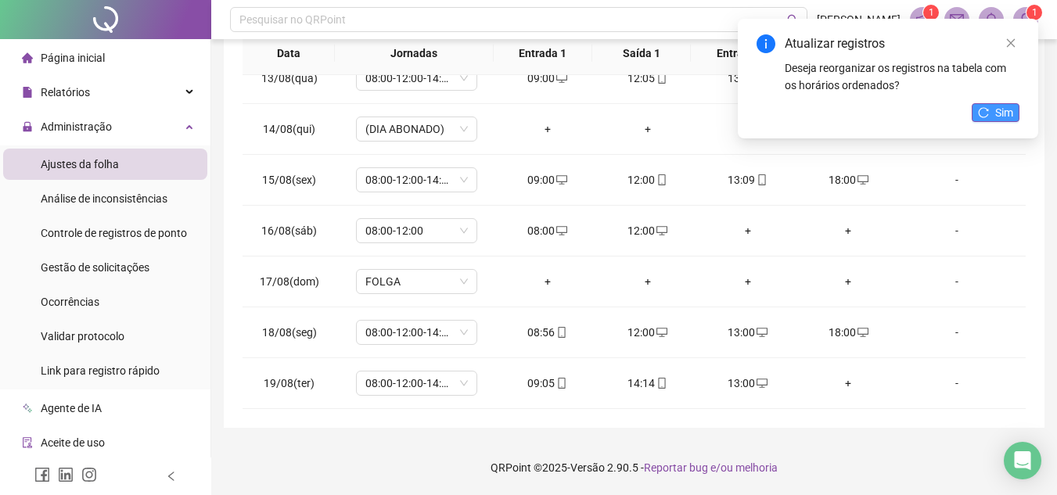
click at [993, 119] on button "Sim" at bounding box center [995, 112] width 48 height 19
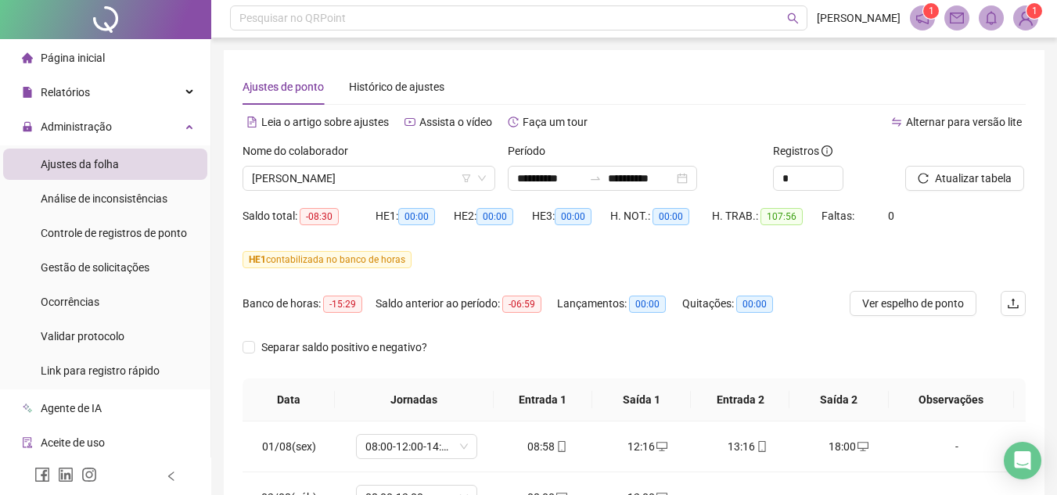
scroll to position [0, 0]
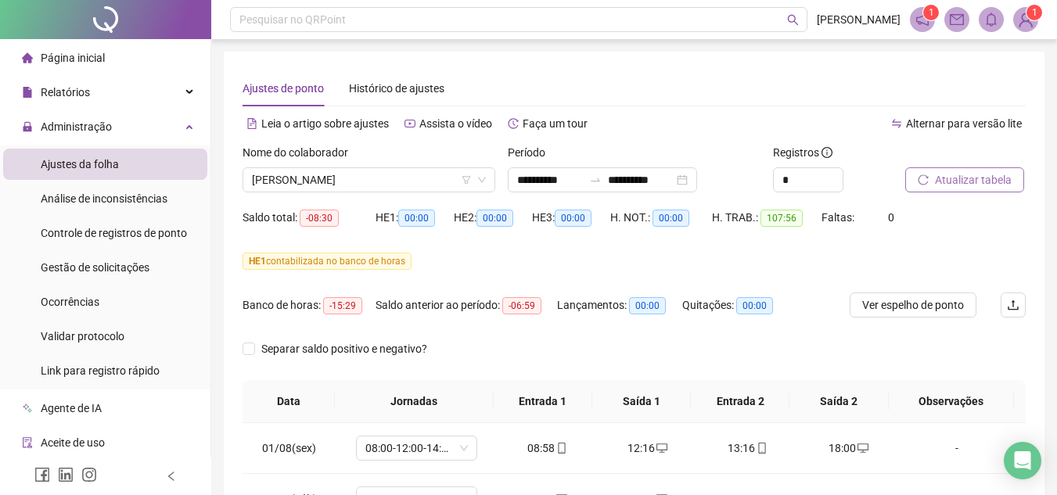
click at [942, 184] on span "Atualizar tabela" at bounding box center [973, 179] width 77 height 17
click at [390, 179] on span "[PERSON_NAME]" at bounding box center [369, 179] width 234 height 23
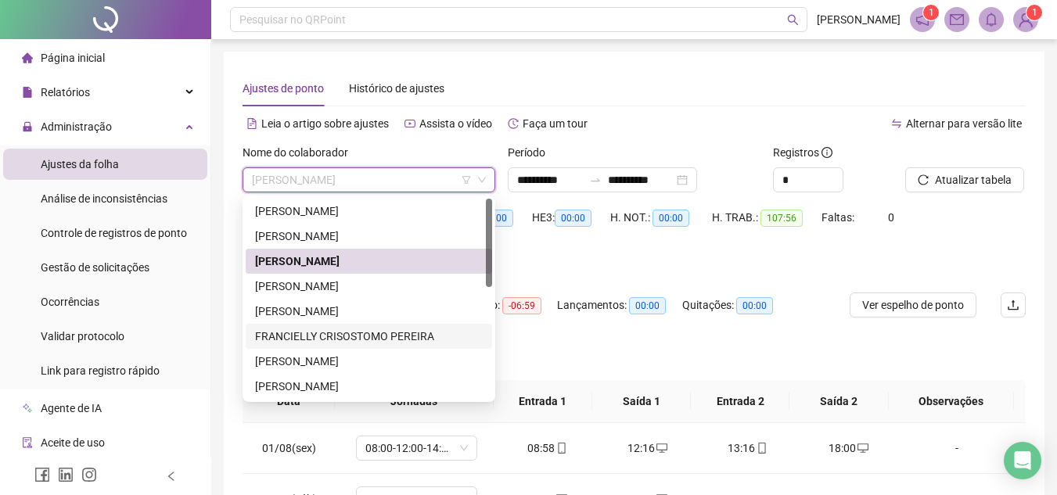
click at [344, 336] on div "FRANCIELLY CRISOSTOMO PEREIRA" at bounding box center [369, 336] width 228 height 17
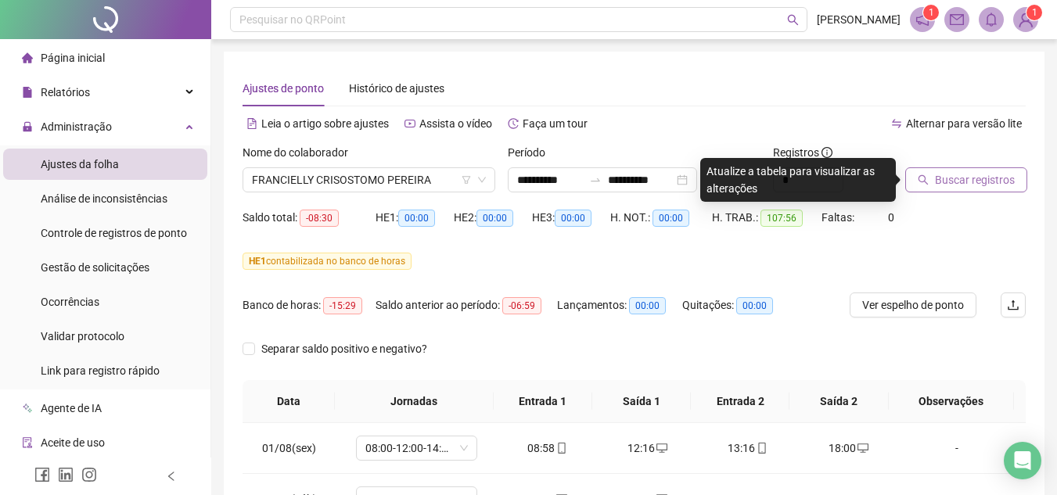
click at [974, 175] on span "Buscar registros" at bounding box center [975, 179] width 80 height 17
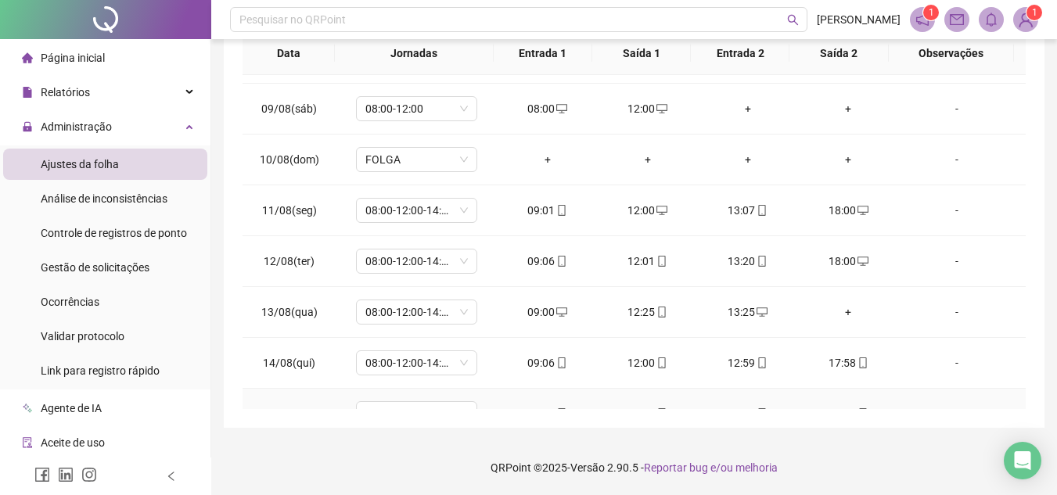
scroll to position [397, 0]
click at [840, 314] on div "+" at bounding box center [847, 312] width 75 height 17
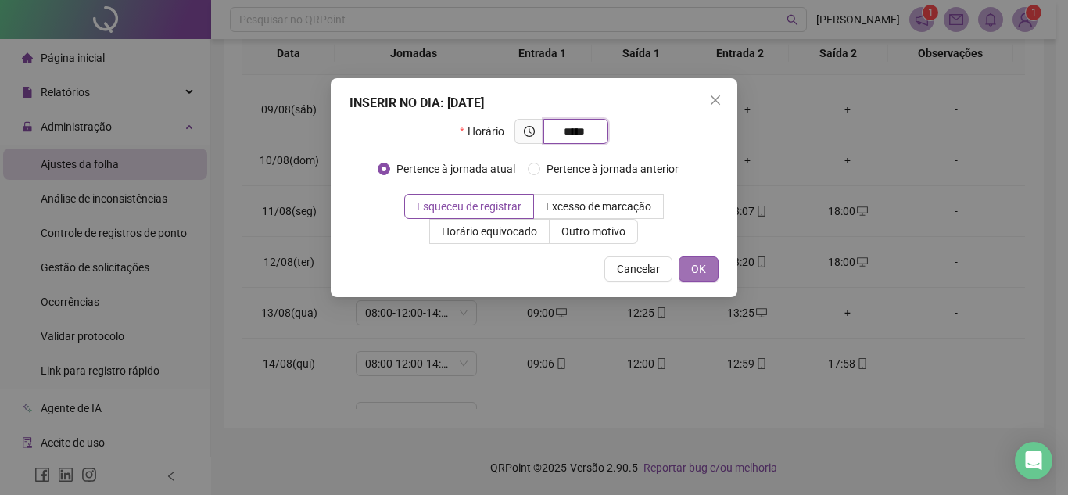
type input "*****"
click at [710, 268] on button "OK" at bounding box center [699, 269] width 40 height 25
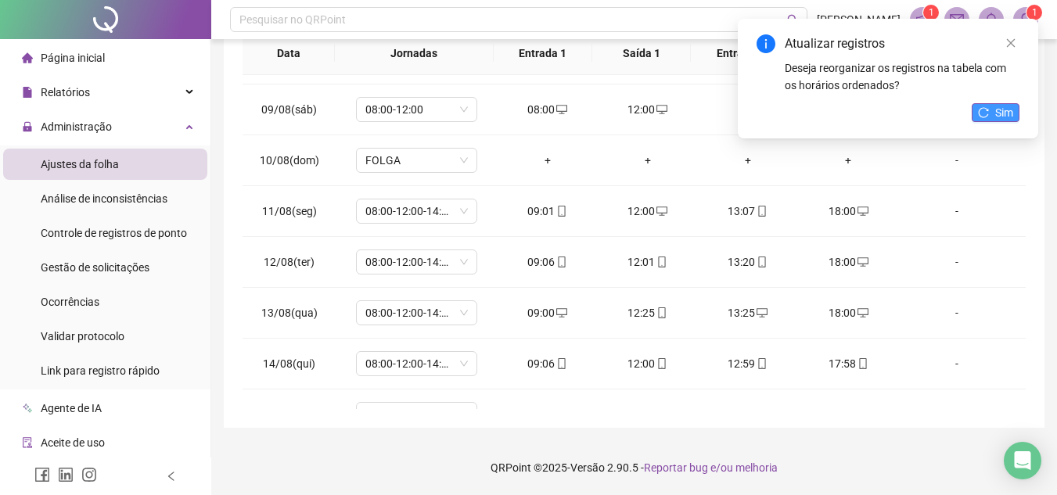
click at [993, 104] on button "Sim" at bounding box center [995, 112] width 48 height 19
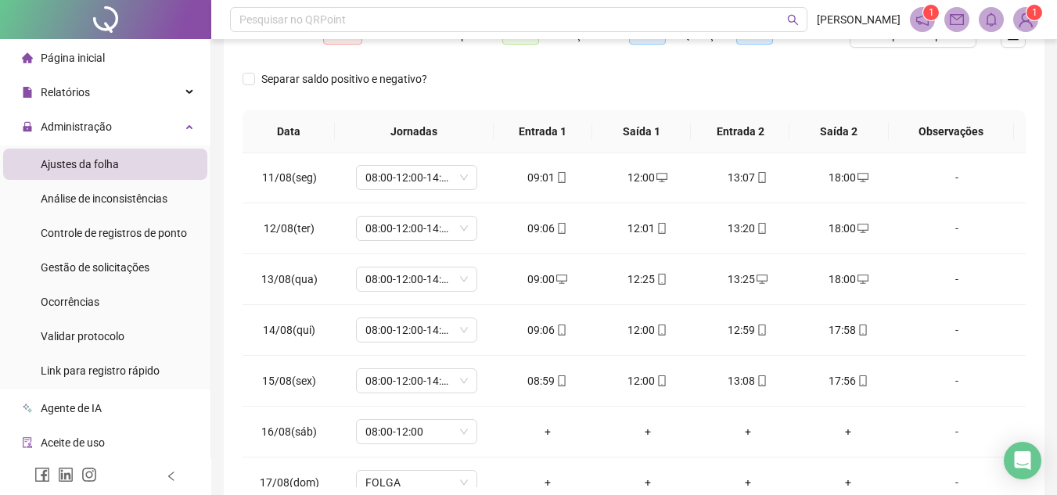
scroll to position [548, 0]
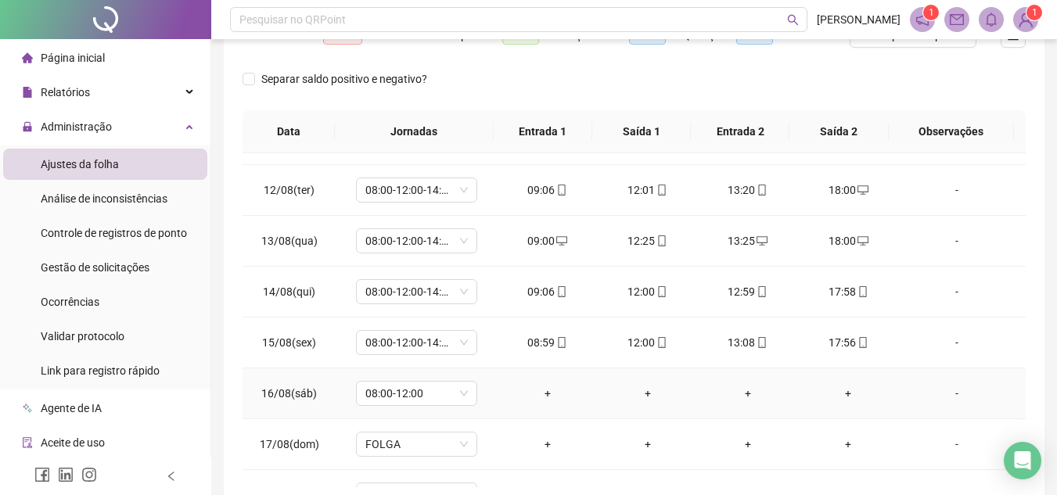
click at [544, 399] on div "+" at bounding box center [547, 393] width 75 height 17
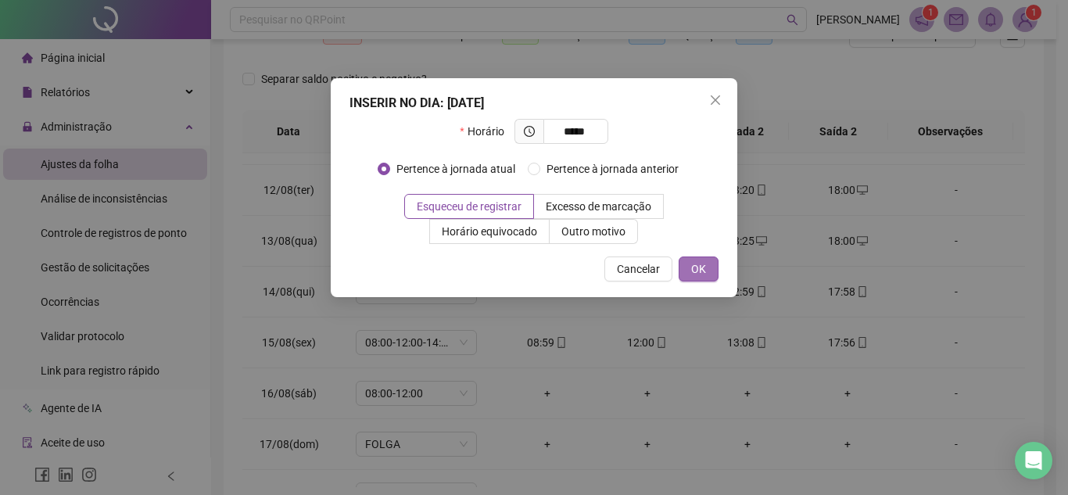
type input "*****"
click at [690, 273] on button "OK" at bounding box center [699, 269] width 40 height 25
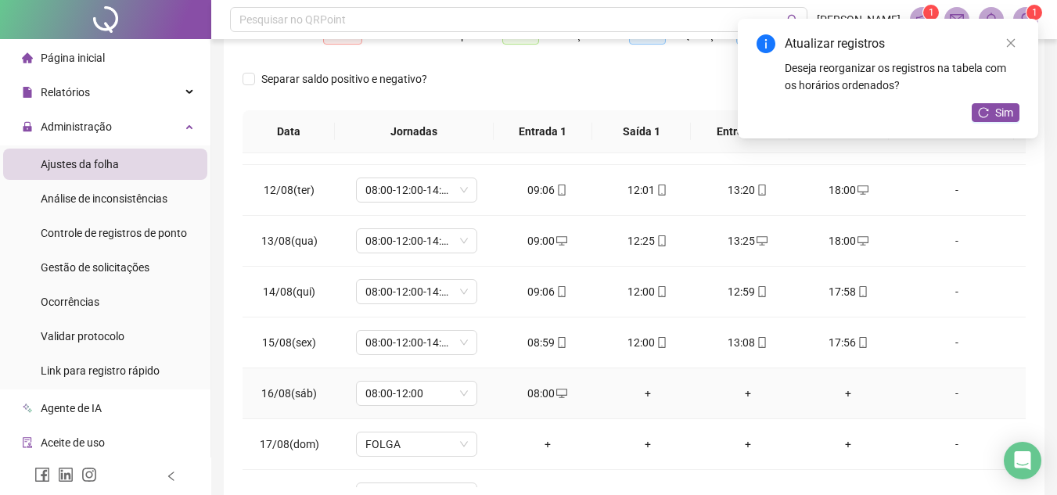
click at [641, 397] on div "+" at bounding box center [647, 393] width 75 height 17
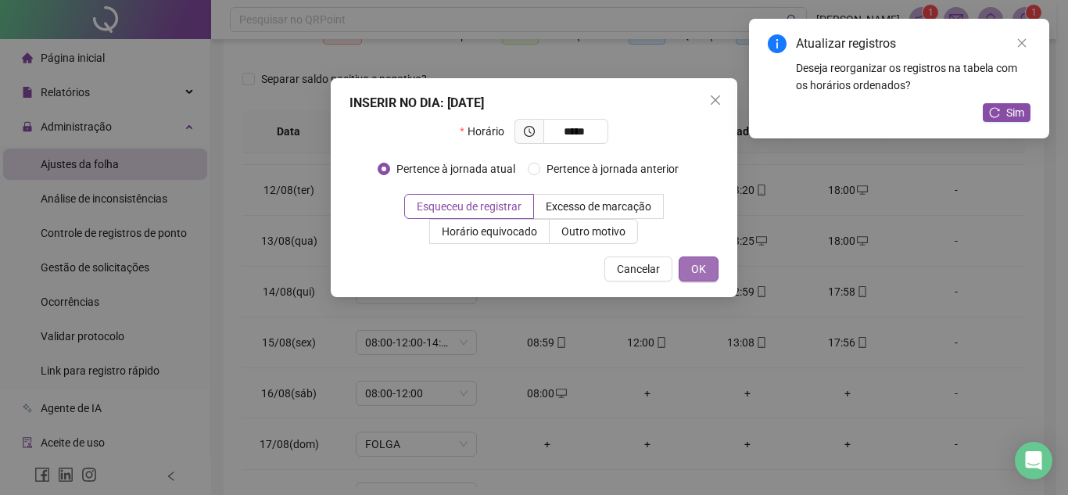
type input "*****"
click at [710, 268] on button "OK" at bounding box center [699, 269] width 40 height 25
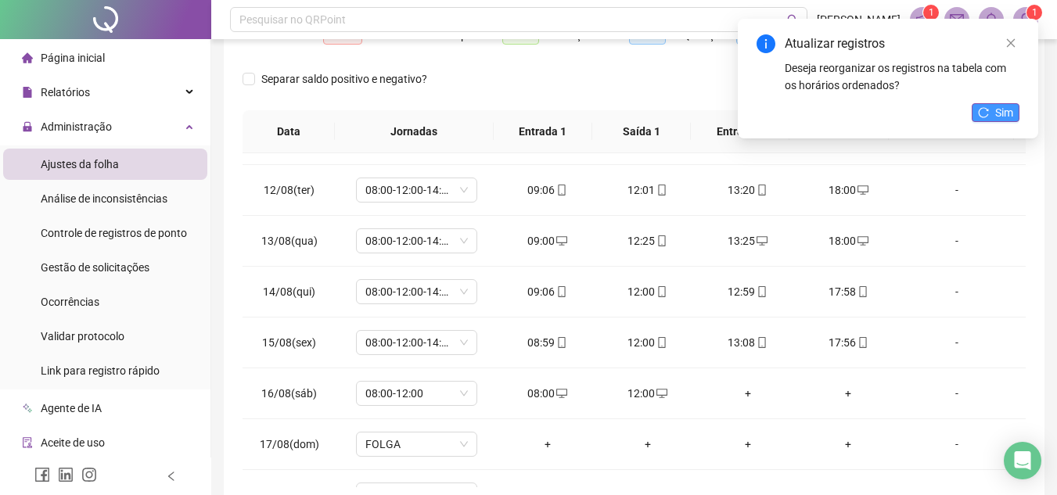
click at [1000, 113] on span "Sim" at bounding box center [1004, 112] width 18 height 17
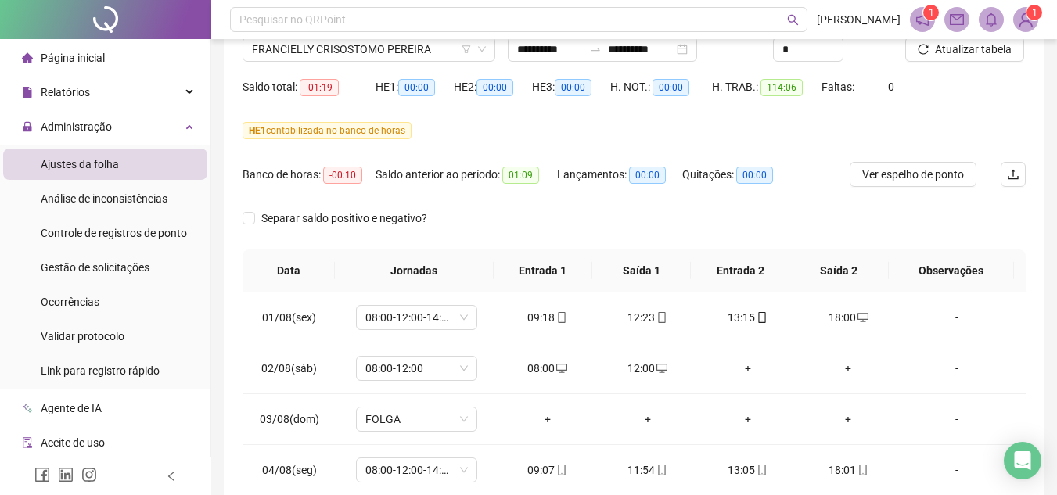
scroll to position [113, 0]
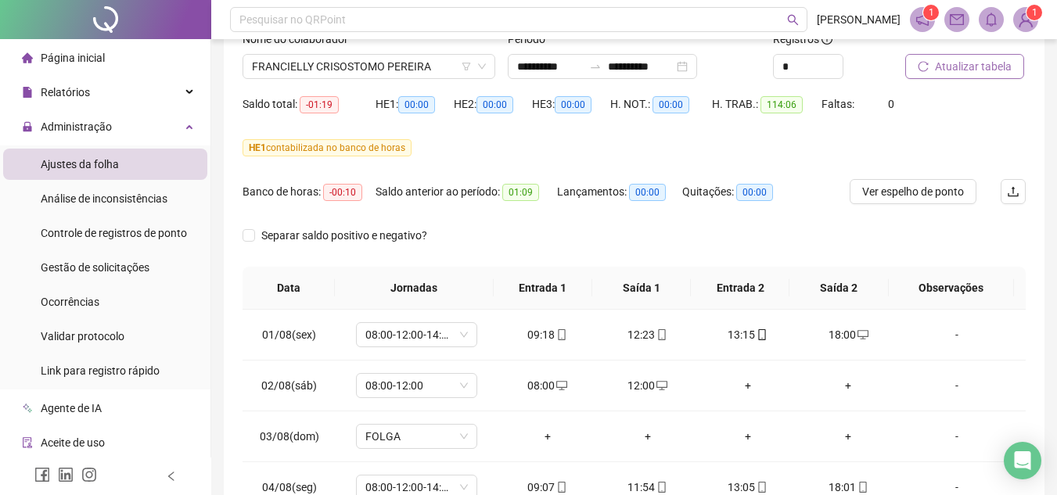
click at [965, 66] on span "Atualizar tabela" at bounding box center [973, 66] width 77 height 17
click at [458, 63] on span "FRANCIELLY CRISOSTOMO PEREIRA" at bounding box center [369, 66] width 234 height 23
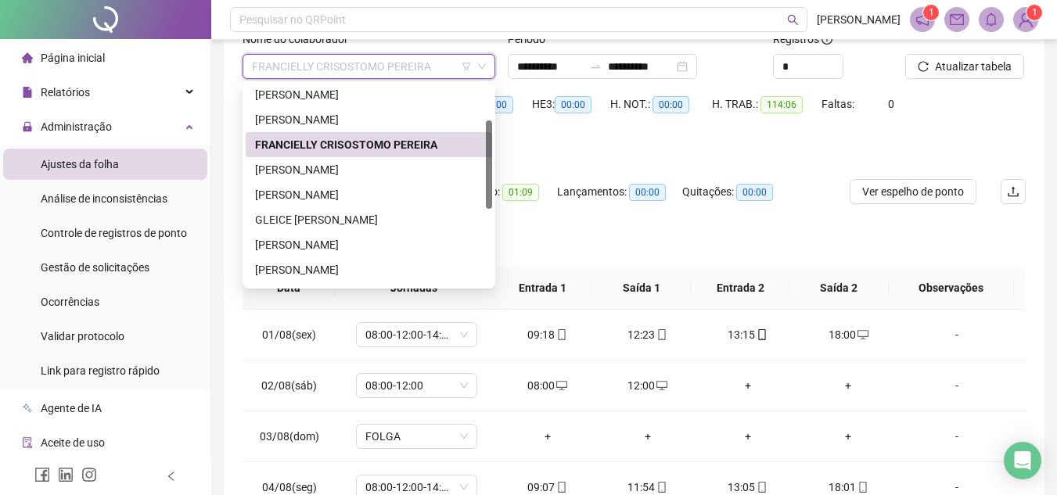
scroll to position [0, 0]
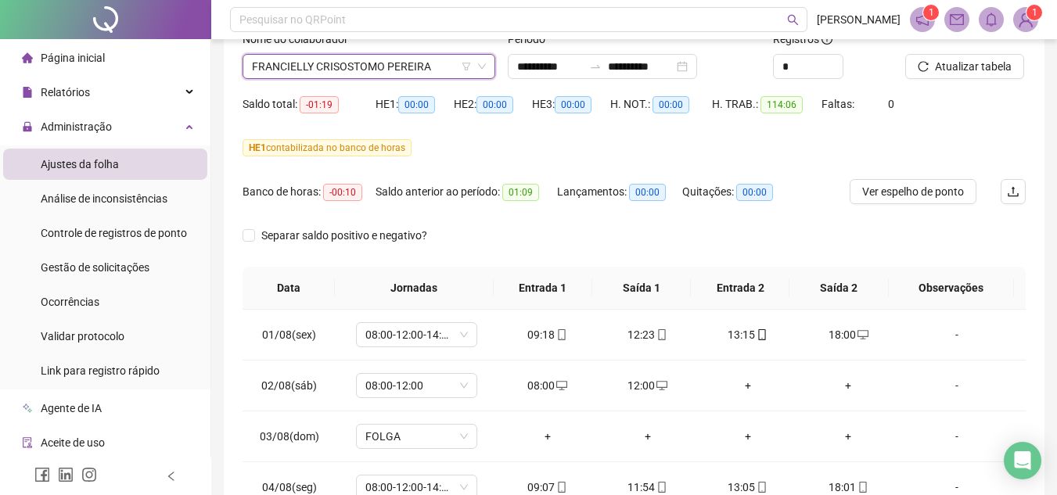
click at [311, 60] on span "FRANCIELLY CRISOSTOMO PEREIRA" at bounding box center [369, 66] width 234 height 23
click at [433, 63] on span "FRANCIELLY CRISOSTOMO PEREIRA" at bounding box center [369, 66] width 234 height 23
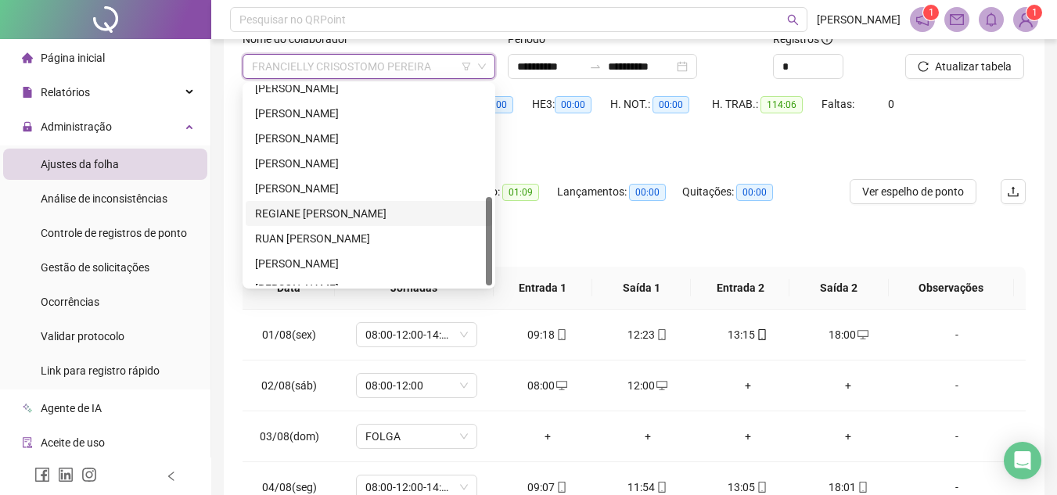
scroll to position [250, 0]
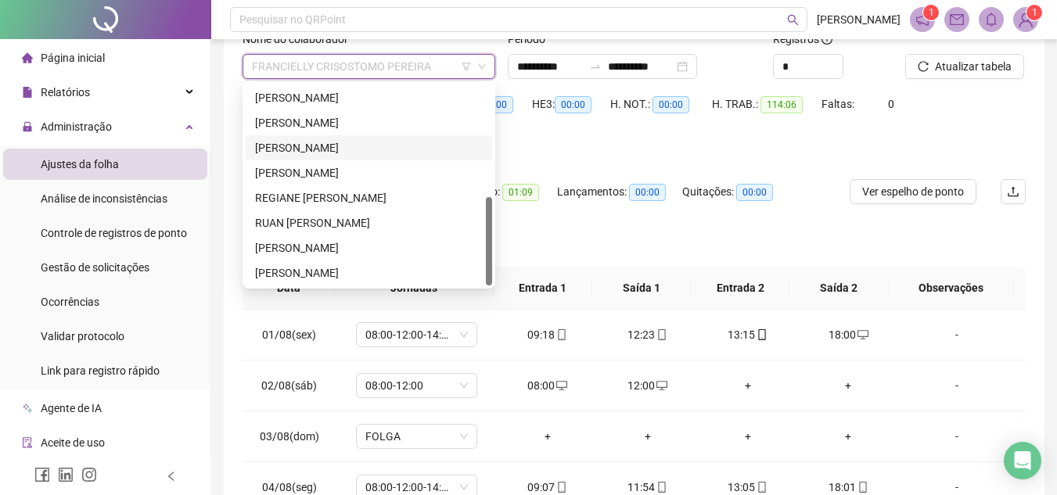
click at [381, 143] on div "LUIZ HENRIQUE CARDOSO DOS SANTOS" at bounding box center [369, 147] width 228 height 17
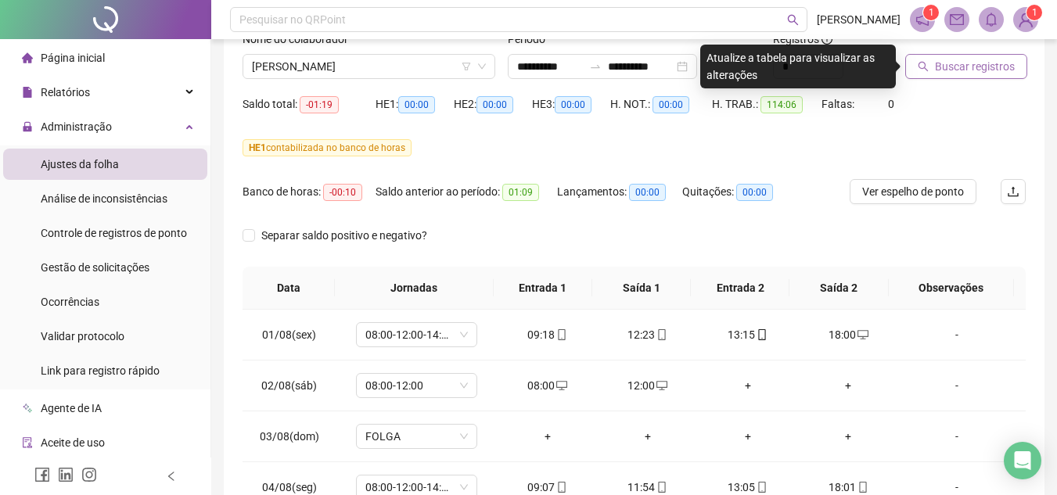
click at [968, 69] on span "Buscar registros" at bounding box center [975, 66] width 80 height 17
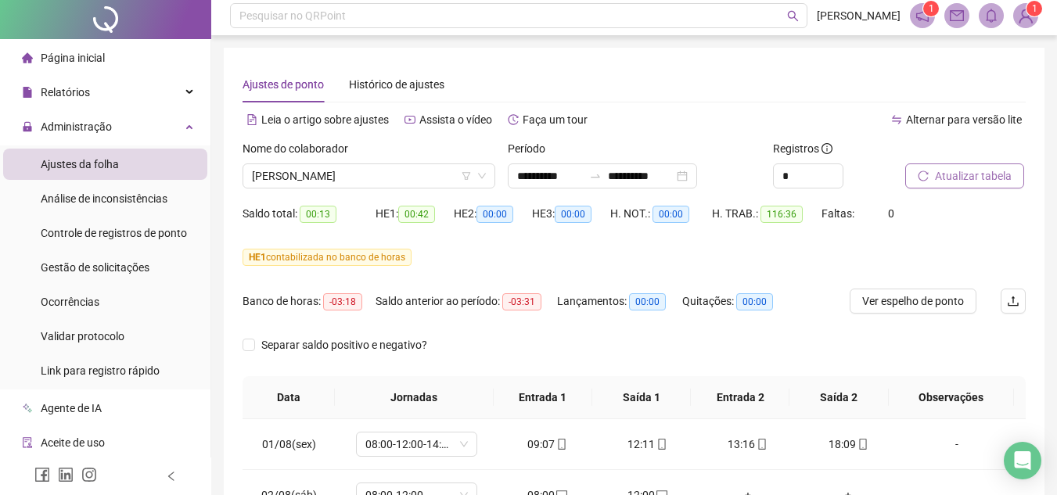
scroll to position [0, 0]
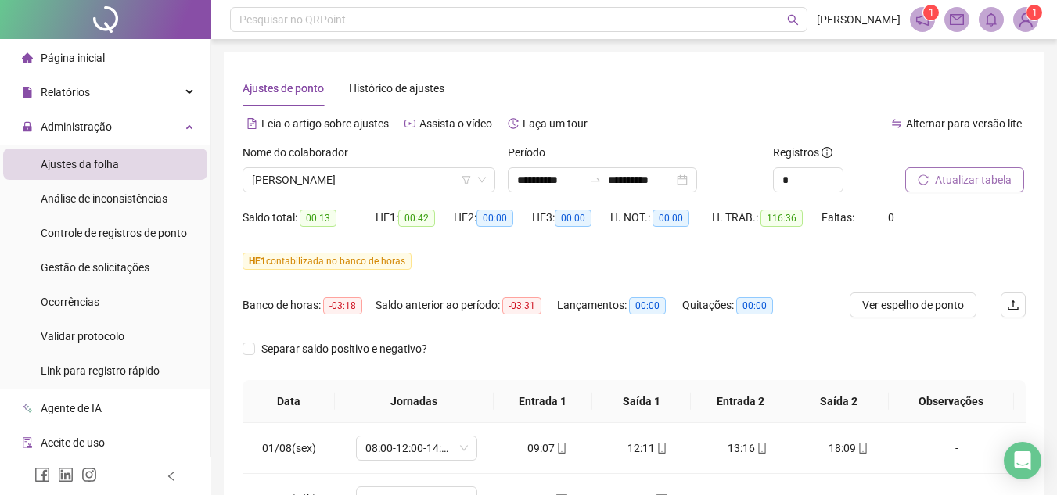
click at [995, 181] on span "Atualizar tabela" at bounding box center [973, 179] width 77 height 17
click at [456, 178] on span "LUIZ HENRIQUE CARDOSO DOS SANTOS" at bounding box center [369, 179] width 234 height 23
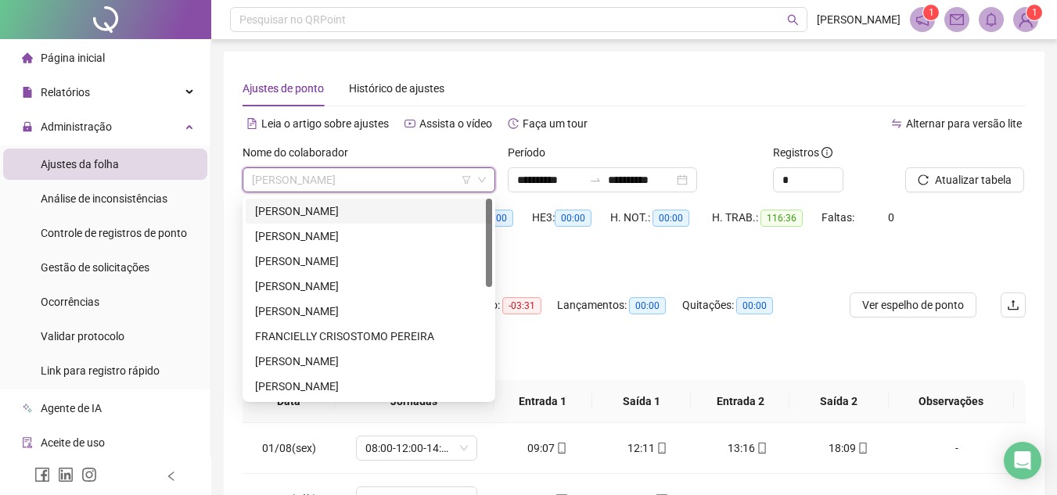
click at [314, 214] on div "[PERSON_NAME]" at bounding box center [369, 211] width 228 height 17
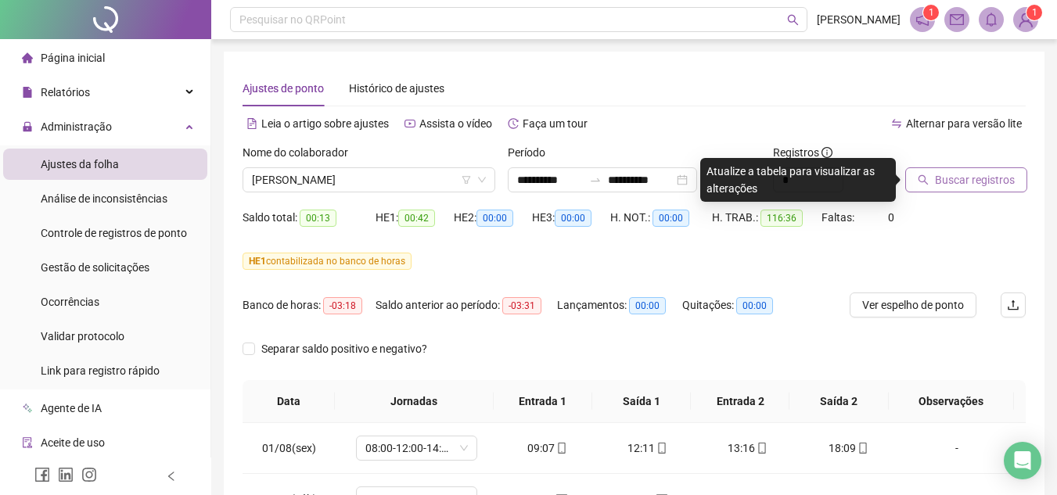
click at [978, 178] on span "Buscar registros" at bounding box center [975, 179] width 80 height 17
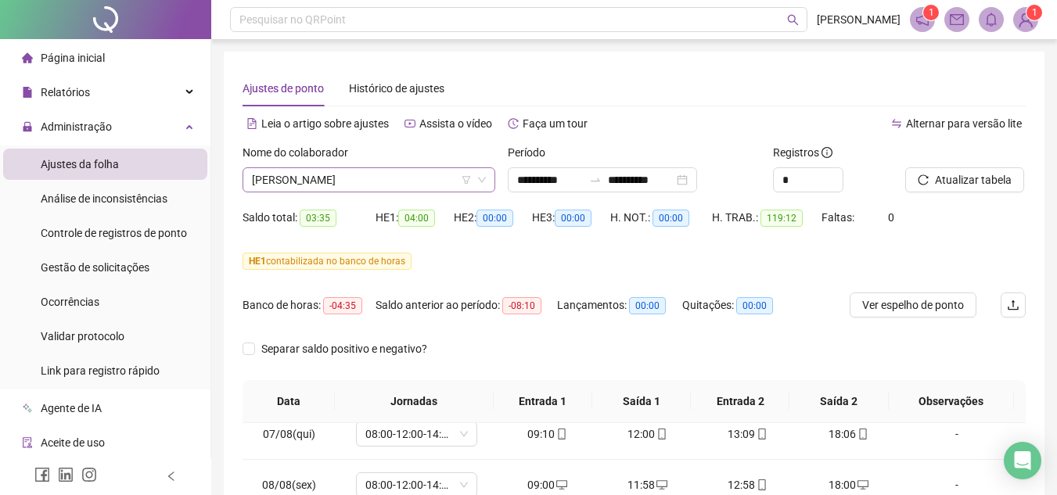
click at [390, 192] on div "[PERSON_NAME]" at bounding box center [368, 179] width 253 height 25
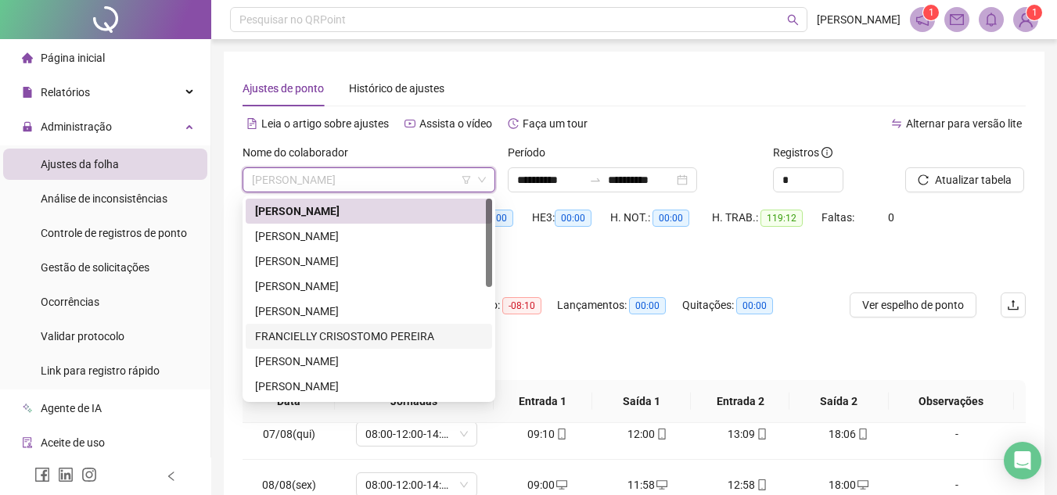
click at [372, 335] on div "FRANCIELLY CRISOSTOMO PEREIRA" at bounding box center [369, 336] width 228 height 17
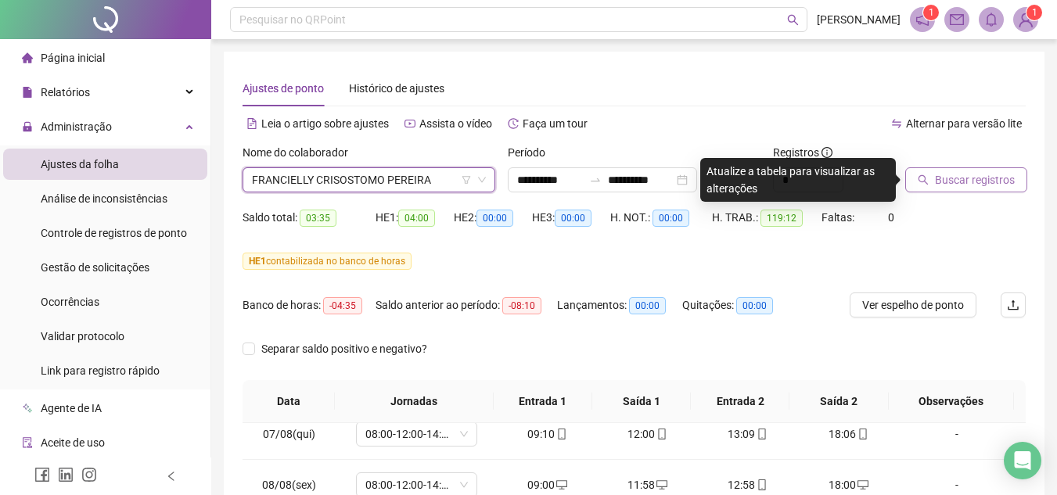
click at [974, 168] on button "Buscar registros" at bounding box center [966, 179] width 122 height 25
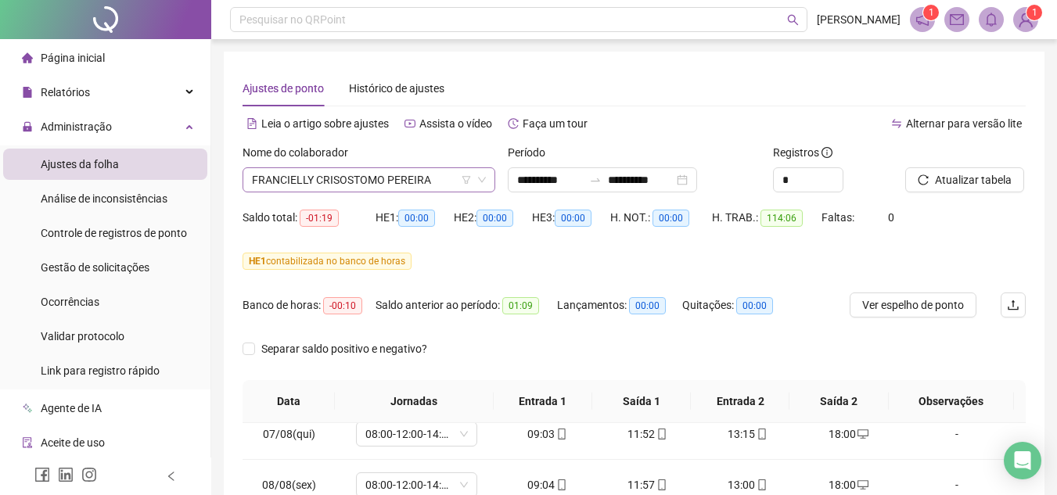
click at [436, 181] on span "FRANCIELLY CRISOSTOMO PEREIRA" at bounding box center [369, 179] width 234 height 23
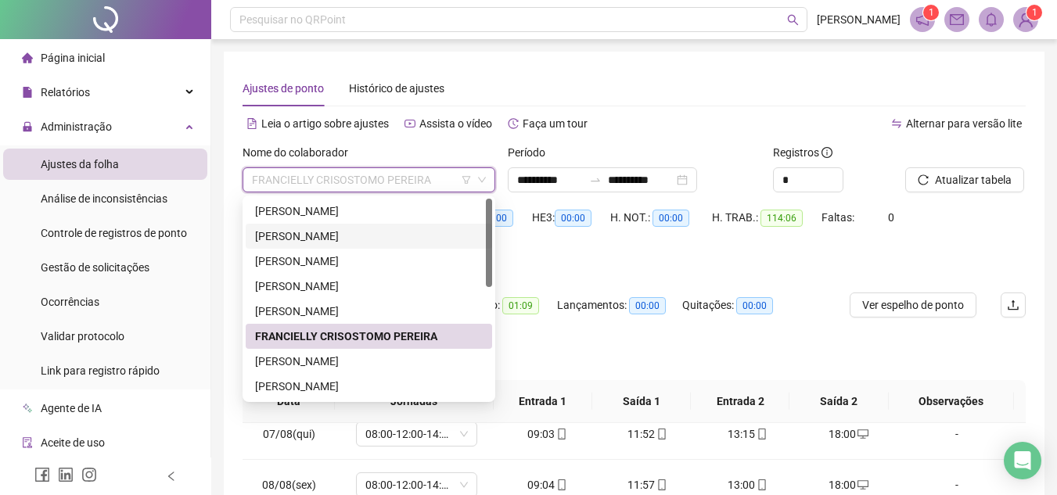
click at [361, 231] on div "[PERSON_NAME]" at bounding box center [369, 236] width 228 height 17
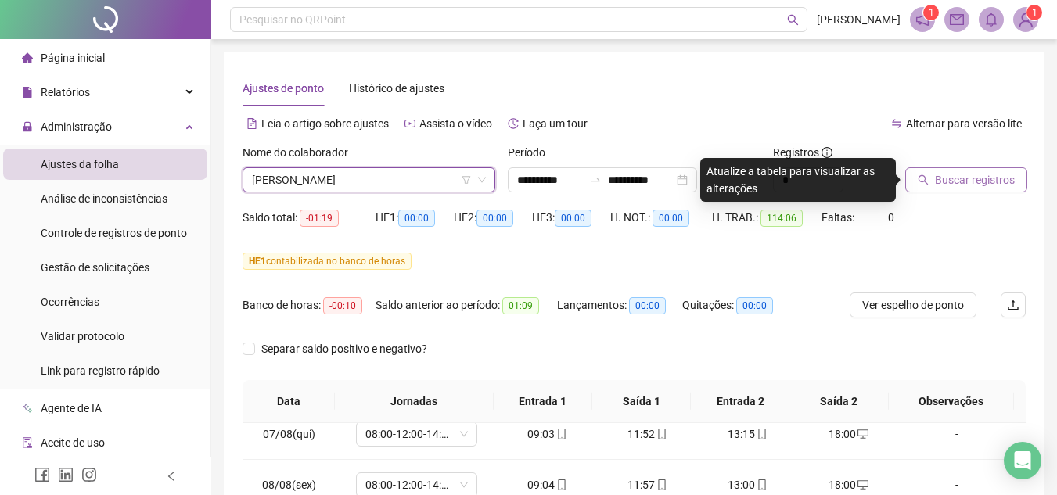
click at [972, 181] on span "Buscar registros" at bounding box center [975, 179] width 80 height 17
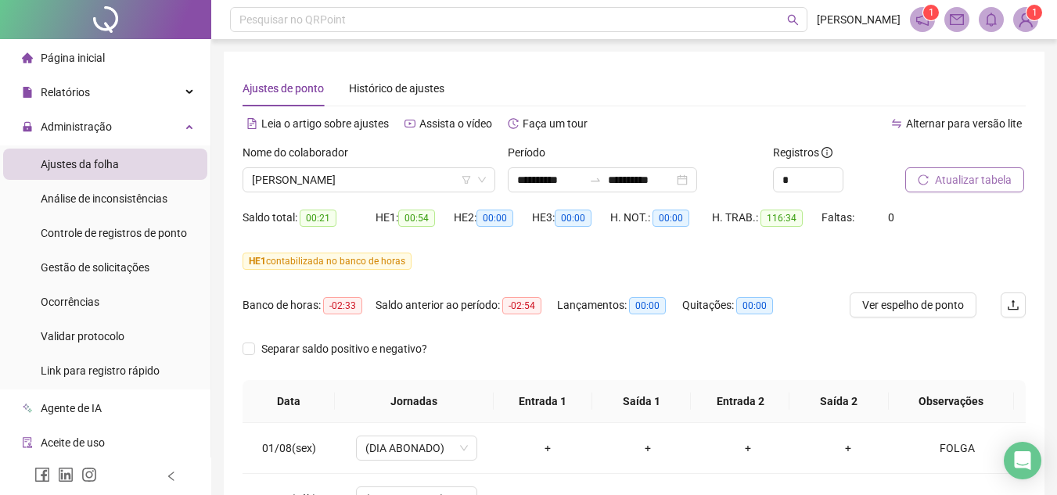
click at [960, 182] on span "Atualizar tabela" at bounding box center [973, 179] width 77 height 17
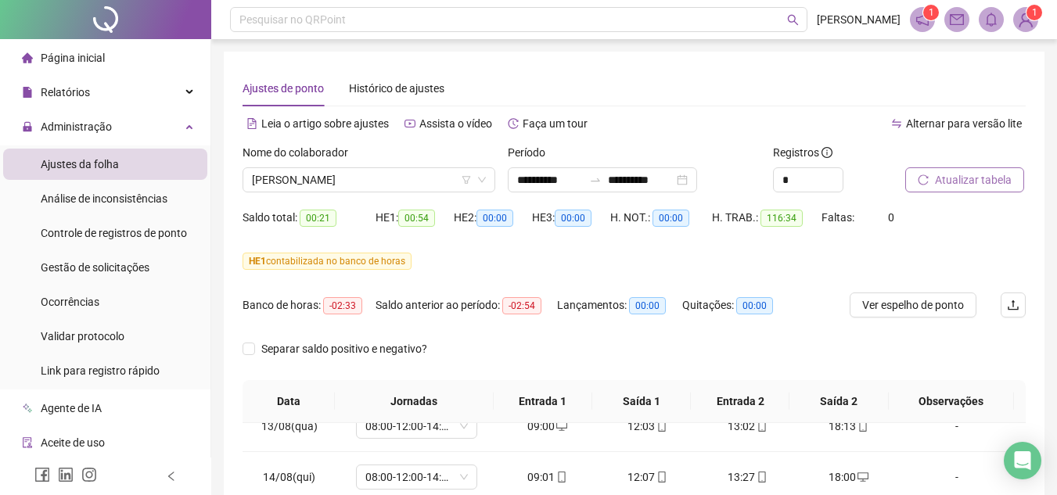
click at [946, 180] on span "Atualizar tabela" at bounding box center [973, 179] width 77 height 17
click at [400, 171] on span "[PERSON_NAME]" at bounding box center [369, 179] width 234 height 23
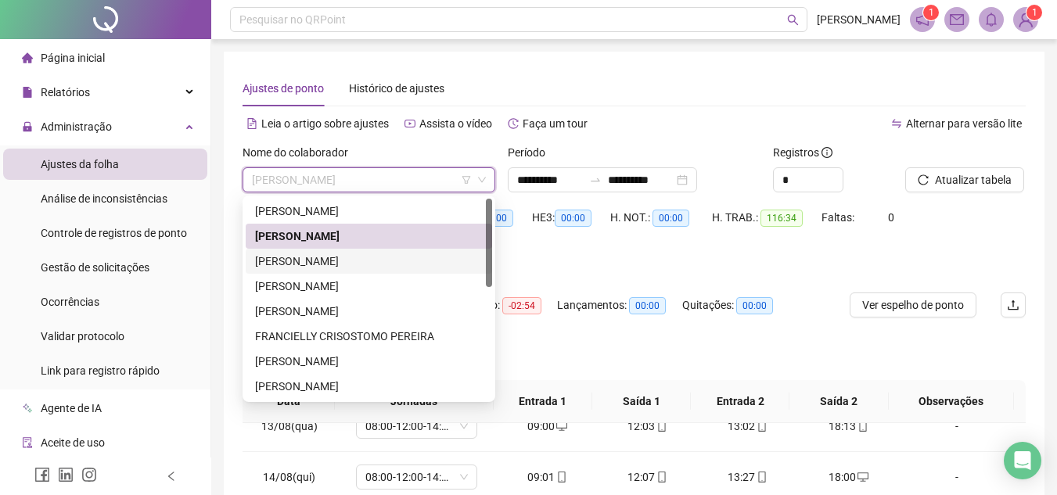
click at [365, 257] on div "[PERSON_NAME]" at bounding box center [369, 261] width 228 height 17
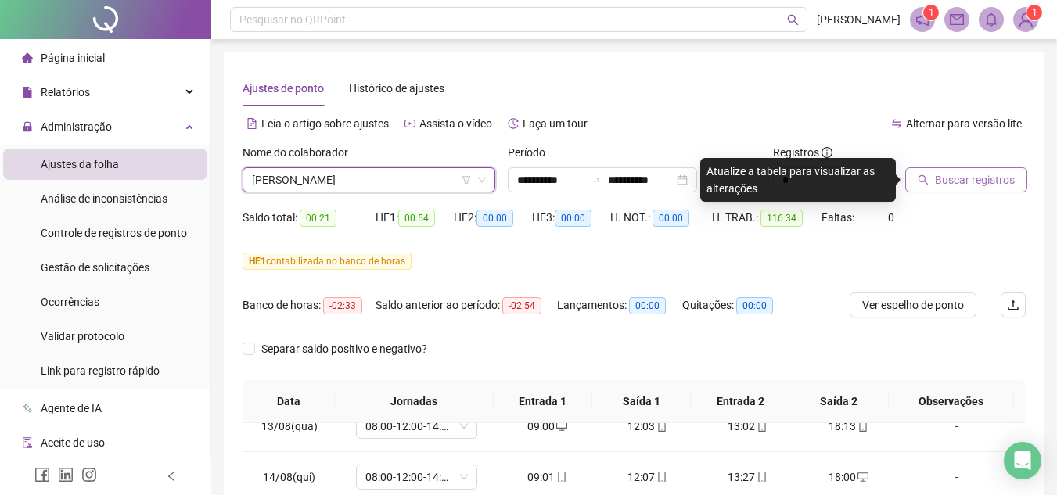
click at [954, 180] on span "Buscar registros" at bounding box center [975, 179] width 80 height 17
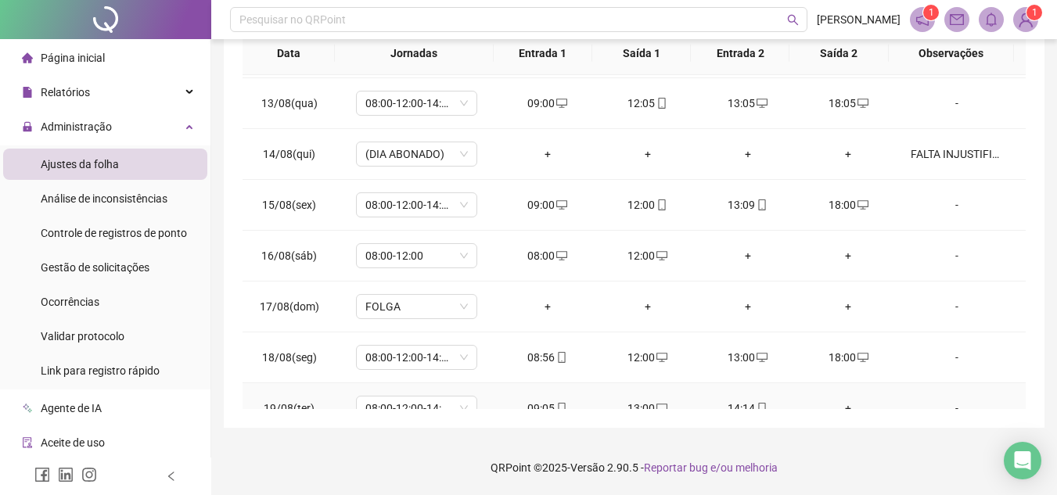
scroll to position [632, 0]
